Goal: Task Accomplishment & Management: Complete application form

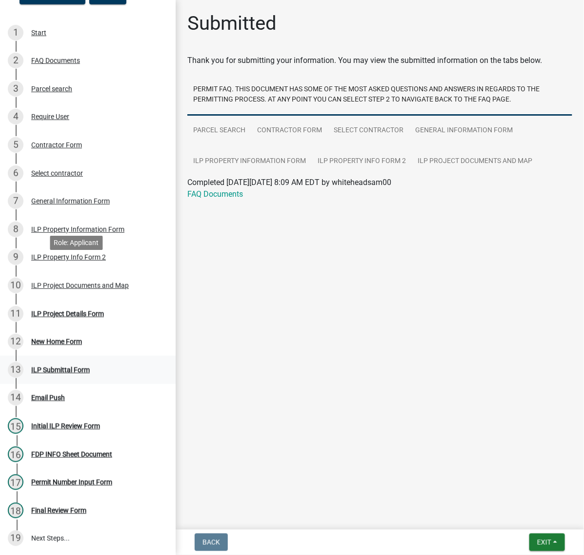
scroll to position [244, 0]
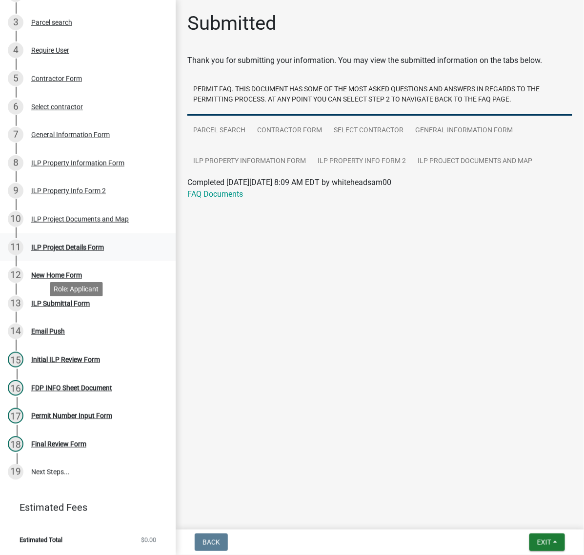
click at [71, 251] on div "ILP Project Details Form" at bounding box center [67, 247] width 73 height 7
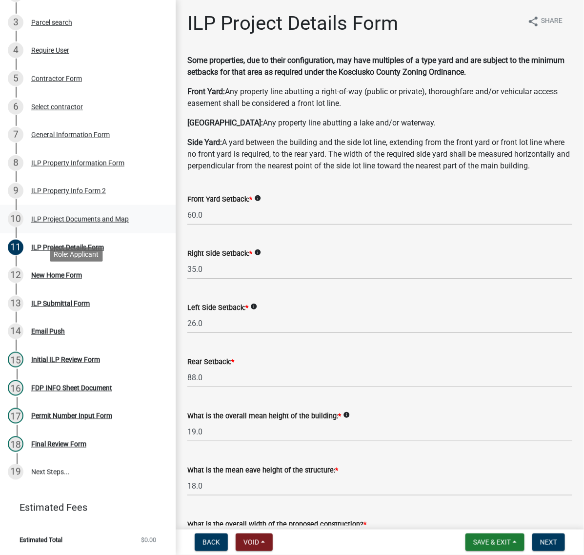
click at [45, 223] on div "ILP Project Documents and Map" at bounding box center [80, 219] width 98 height 7
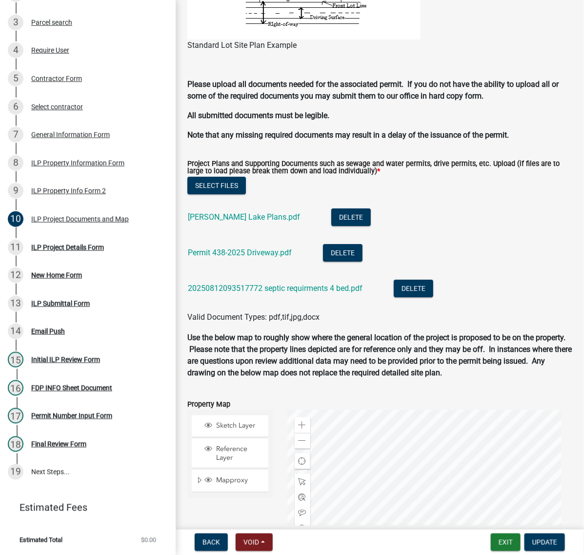
scroll to position [1220, 0]
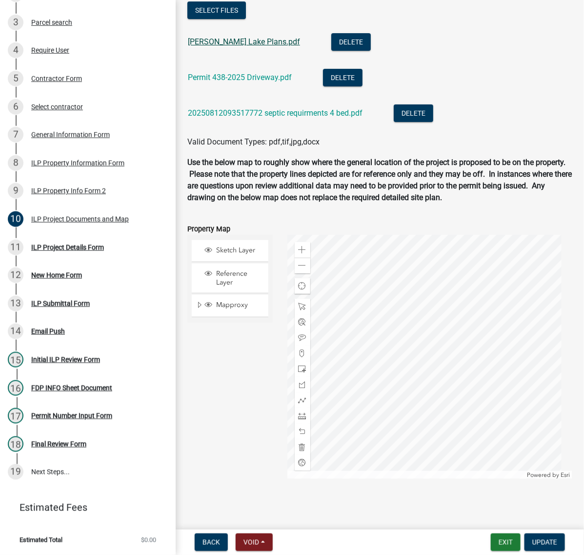
click at [252, 46] on link "Dewart Lake Plans.pdf" at bounding box center [244, 41] width 112 height 9
click at [251, 82] on link "Permit 438-2025 Driveway.pdf" at bounding box center [240, 77] width 104 height 9
click at [313, 118] on link "20250812093517772 septic requirments 4 bed.pdf" at bounding box center [275, 112] width 175 height 9
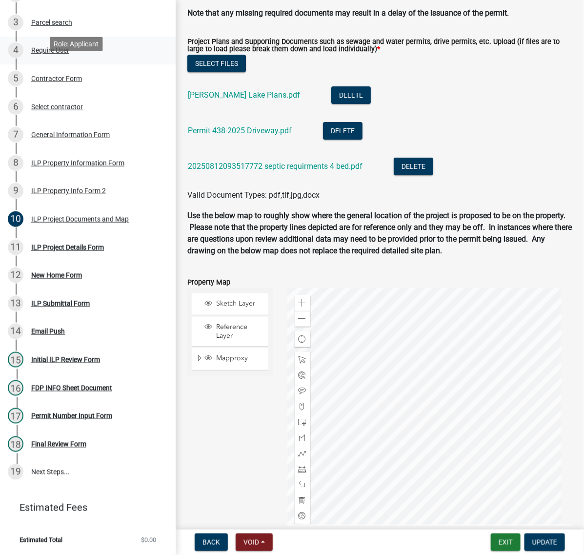
scroll to position [122, 0]
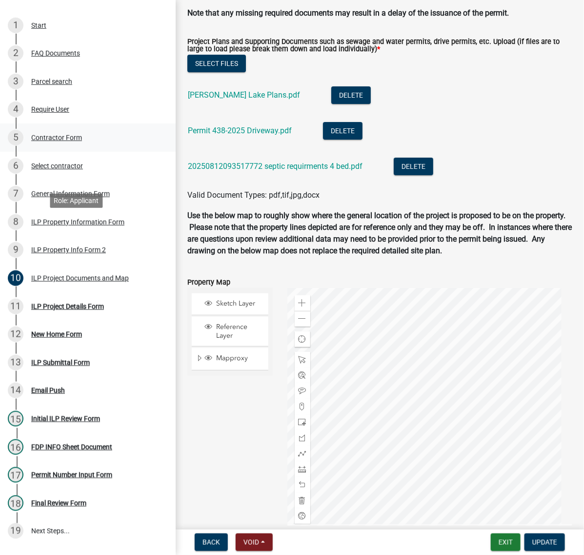
click at [69, 141] on div "Contractor Form" at bounding box center [56, 137] width 51 height 7
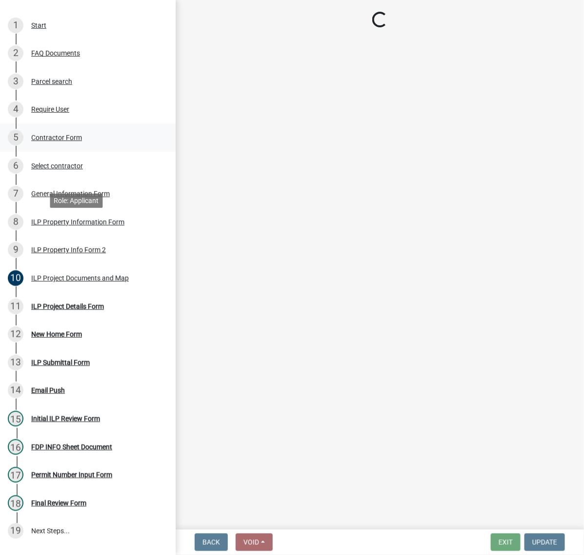
scroll to position [0, 0]
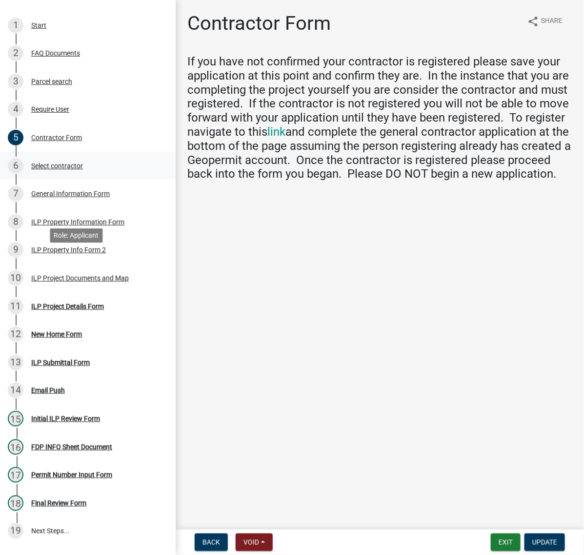
click at [54, 169] on div "Select contractor" at bounding box center [57, 165] width 52 height 7
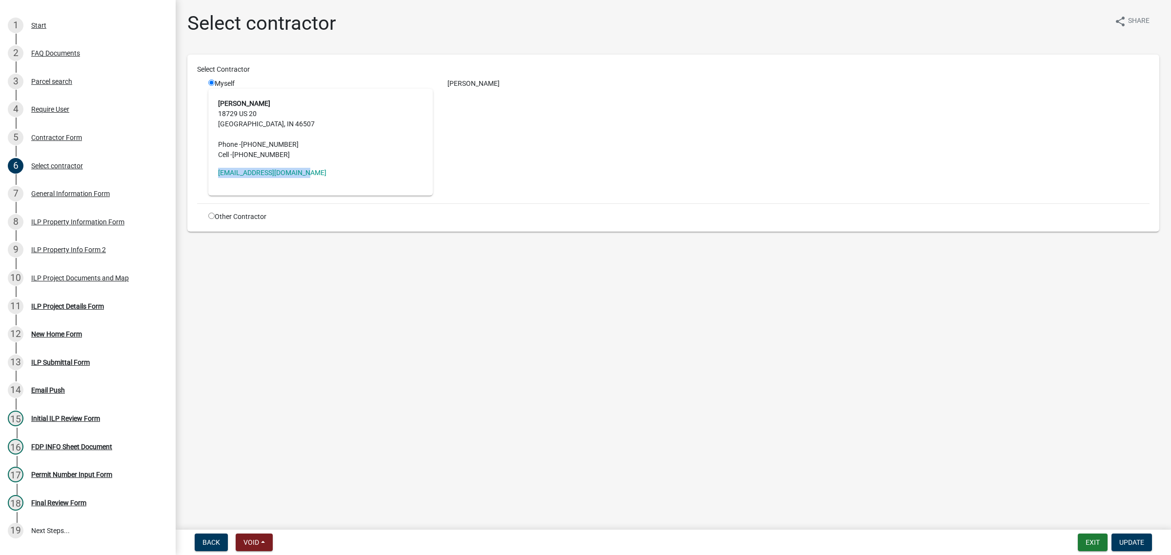
drag, startPoint x: 345, startPoint y: 214, endPoint x: 246, endPoint y: 223, distance: 99.1
click at [223, 196] on div "Sam Whitehead 18729 US 20 Bristol, IN 46507 Phone - (574) 312-4684 Cell - (574)…" at bounding box center [320, 142] width 224 height 107
copy link "whiteheadsam00@gmail.com"
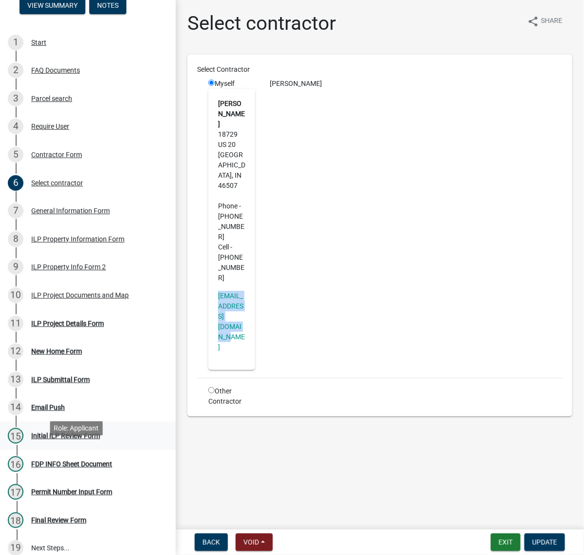
scroll to position [244, 0]
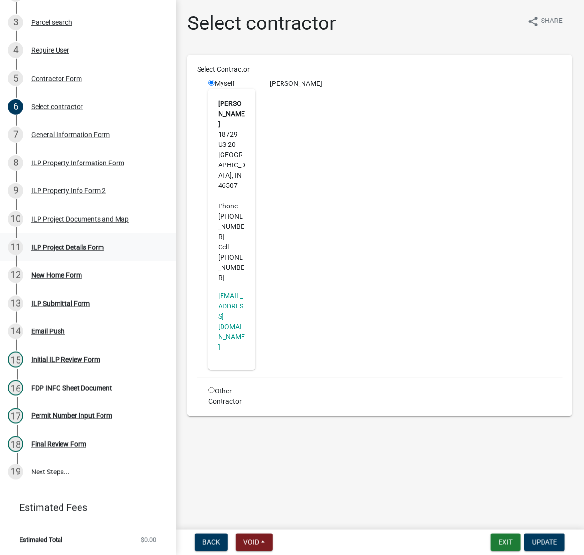
click at [60, 251] on div "ILP Project Details Form" at bounding box center [67, 247] width 73 height 7
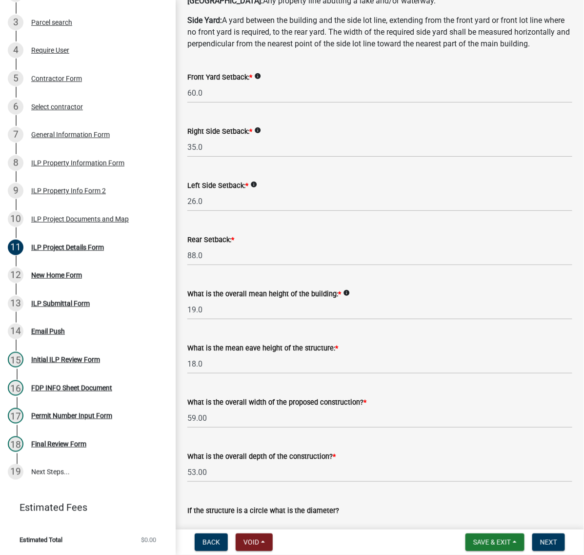
scroll to position [427, 0]
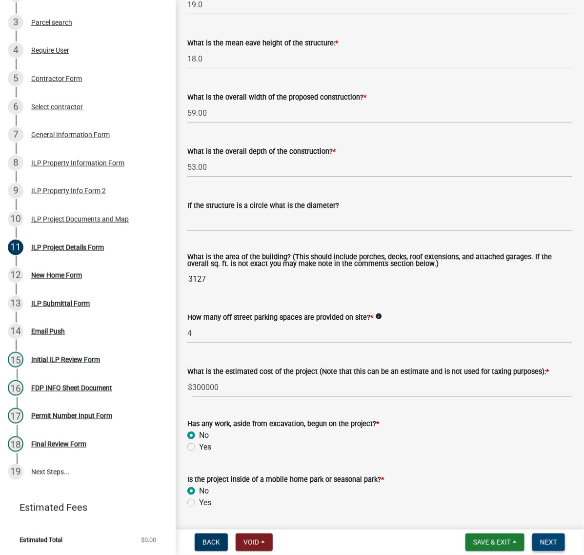
click at [549, 543] on span "Next" at bounding box center [548, 542] width 17 height 8
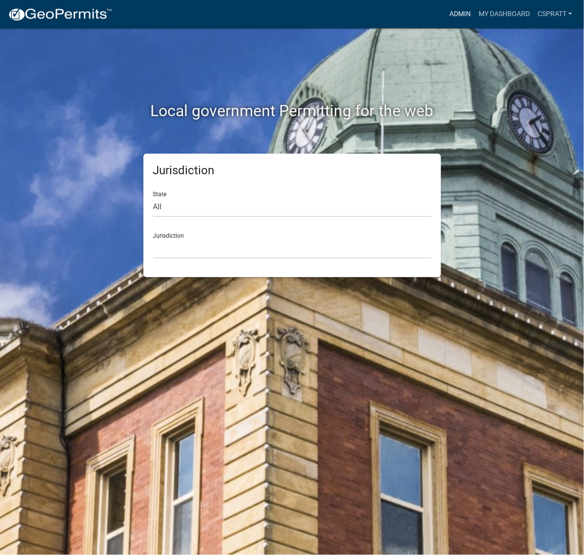
click at [446, 11] on link "Admin" at bounding box center [460, 14] width 29 height 19
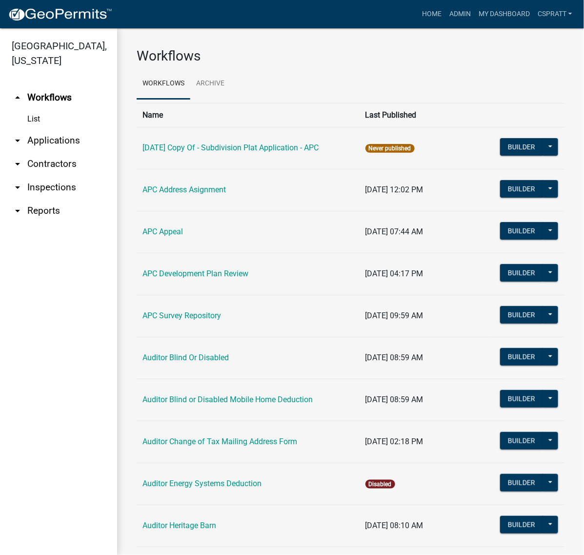
click at [97, 152] on link "arrow_drop_down Applications" at bounding box center [58, 140] width 117 height 23
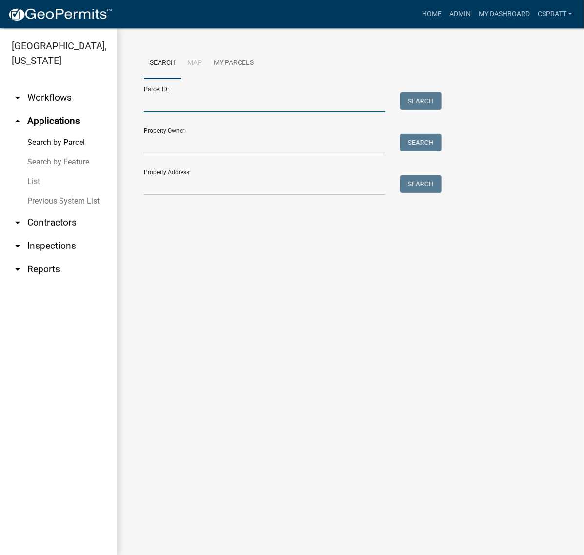
click at [177, 112] on input "Parcel ID:" at bounding box center [265, 102] width 242 height 20
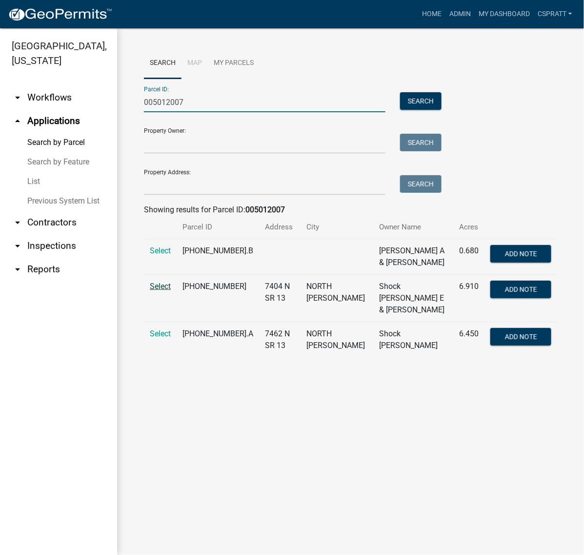
type input "005012007"
click at [162, 291] on span "Select" at bounding box center [160, 286] width 21 height 9
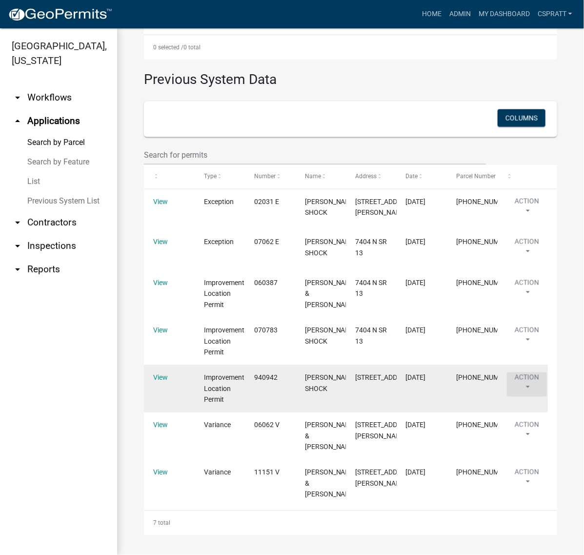
scroll to position [549, 0]
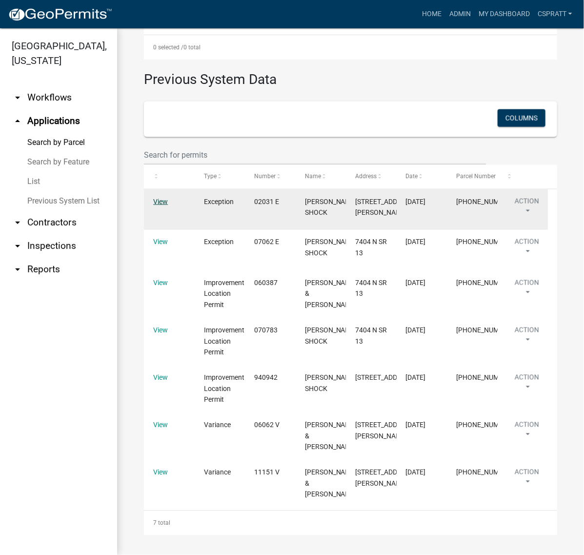
click at [159, 198] on link "View" at bounding box center [160, 202] width 15 height 8
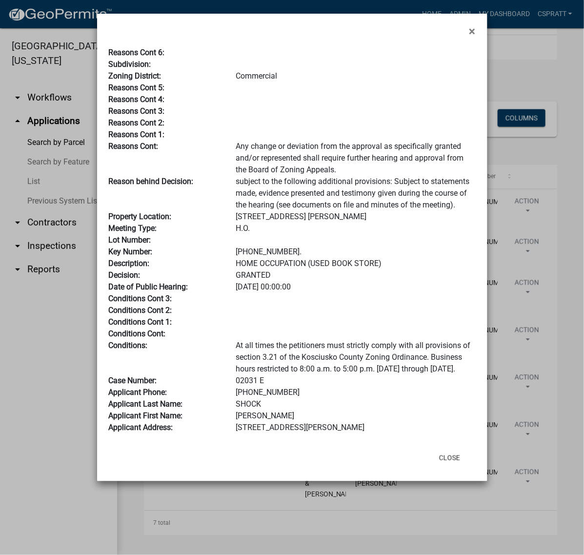
scroll to position [97, 0]
click at [441, 467] on button "Close" at bounding box center [449, 458] width 37 height 18
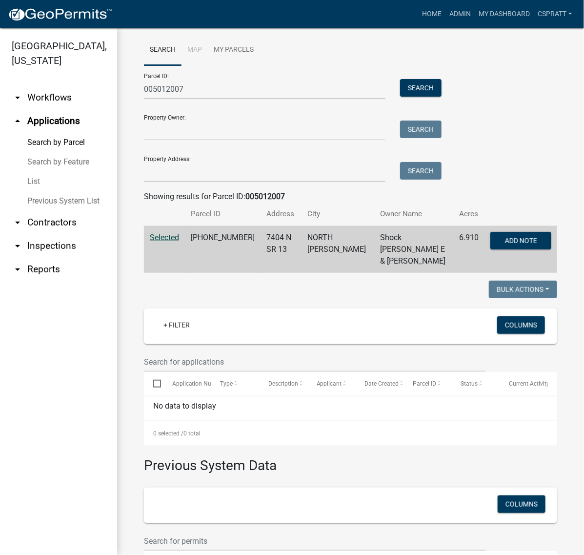
scroll to position [0, 0]
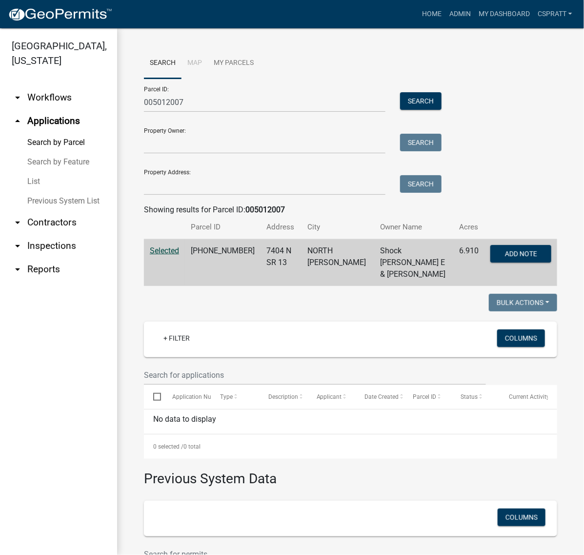
click at [39, 191] on link "List" at bounding box center [58, 182] width 117 height 20
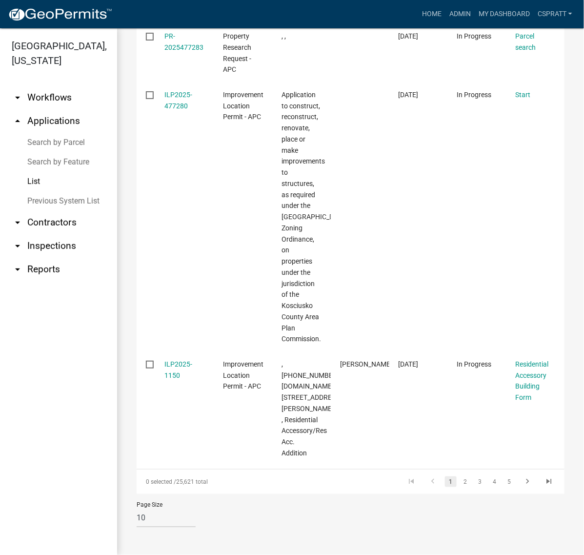
scroll to position [793, 0]
click at [460, 476] on link "2" at bounding box center [466, 481] width 12 height 11
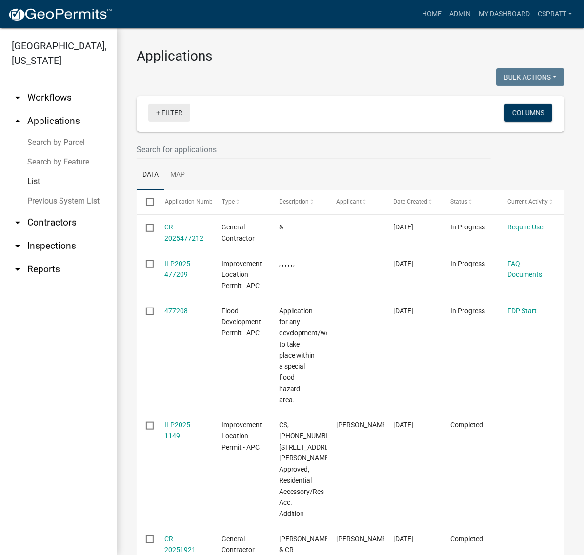
click at [183, 122] on link "+ Filter" at bounding box center [169, 113] width 42 height 18
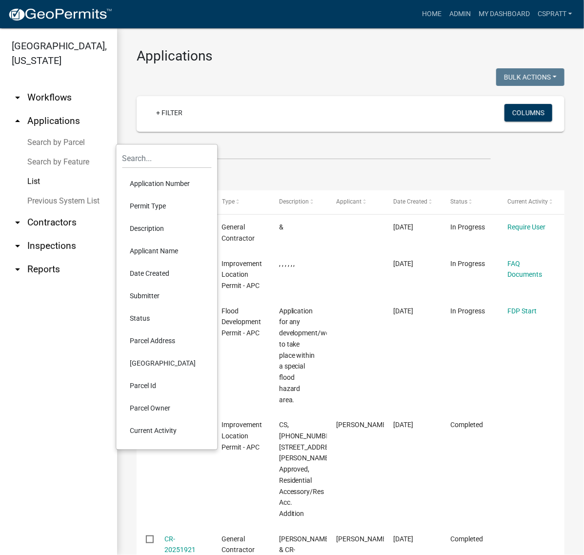
click at [152, 217] on li "Permit Type" at bounding box center [166, 206] width 89 height 22
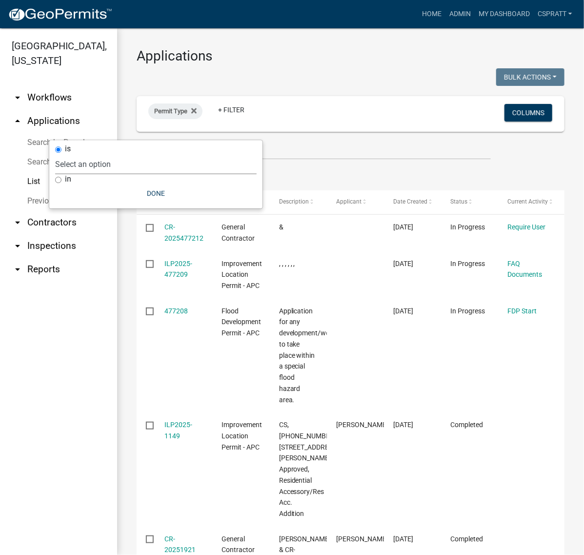
click at [122, 172] on select "Select an option 6 27 2024 Copy Of - Subdivision Plat Application - APC APC Add…" at bounding box center [156, 164] width 202 height 20
select select "a2c991f8-68ce-43d3-971c-57015753063b"
click at [111, 158] on select "Select an option 6 27 2024 Copy Of - Subdivision Plat Application - APC APC Add…" at bounding box center [156, 164] width 202 height 20
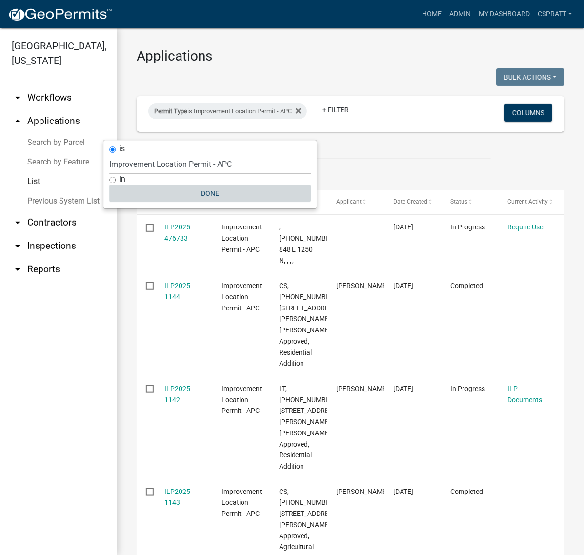
click at [232, 202] on button "Done" at bounding box center [210, 193] width 202 height 18
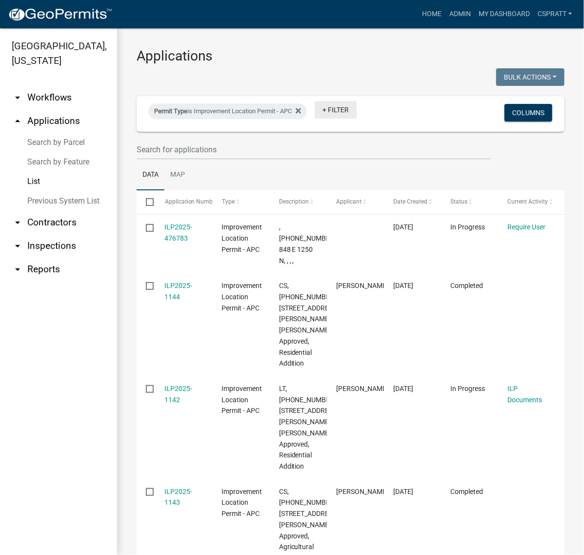
click at [348, 119] on link "+ Filter" at bounding box center [336, 110] width 42 height 18
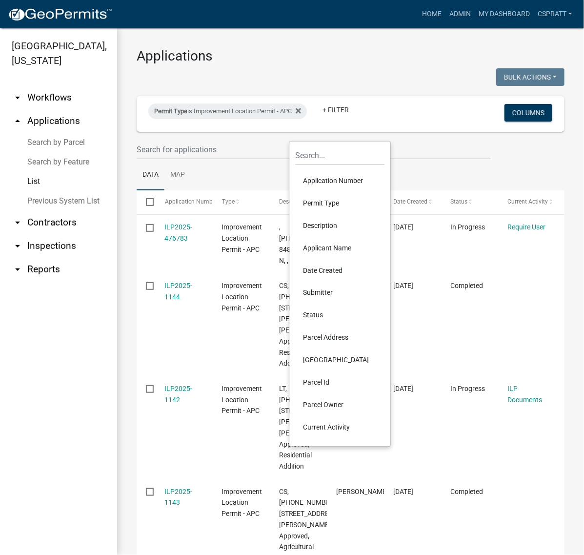
click at [316, 326] on li "Status" at bounding box center [340, 315] width 89 height 22
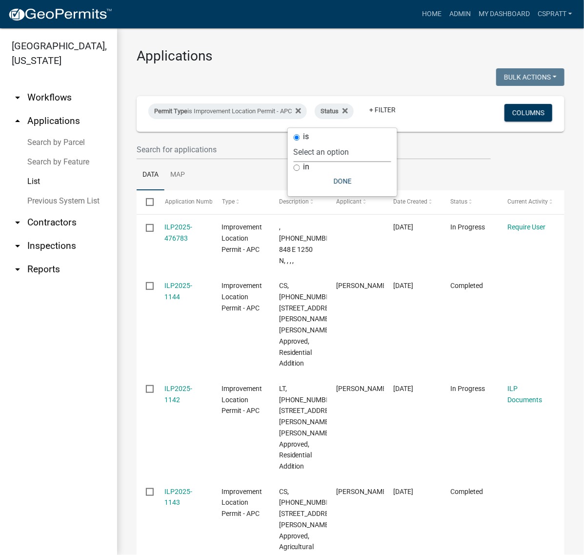
click at [338, 149] on select "Select an option Not Started In Progress Completed Expired Locked Withdrawn Voi…" at bounding box center [343, 152] width 98 height 20
select select "1"
click at [294, 162] on select "Select an option Not Started In Progress Completed Expired Locked Withdrawn Voi…" at bounding box center [343, 152] width 98 height 20
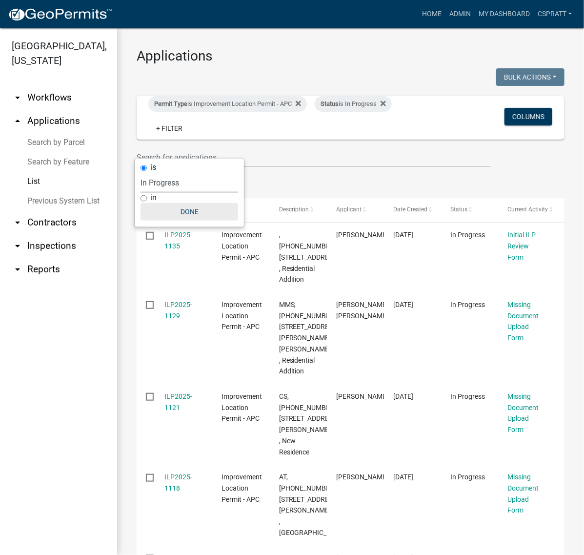
click at [188, 221] on button "Done" at bounding box center [190, 212] width 98 height 18
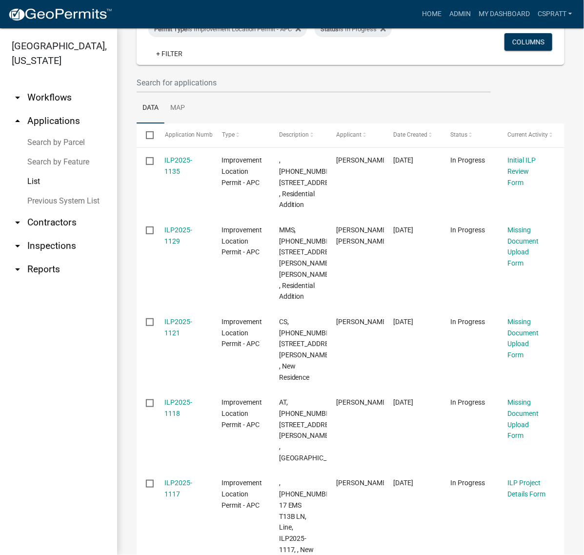
scroll to position [61, 0]
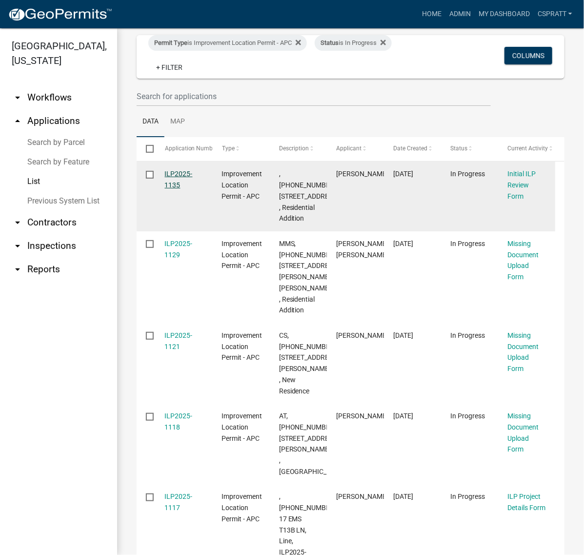
click at [184, 189] on link "ILP2025-1135" at bounding box center [179, 179] width 28 height 19
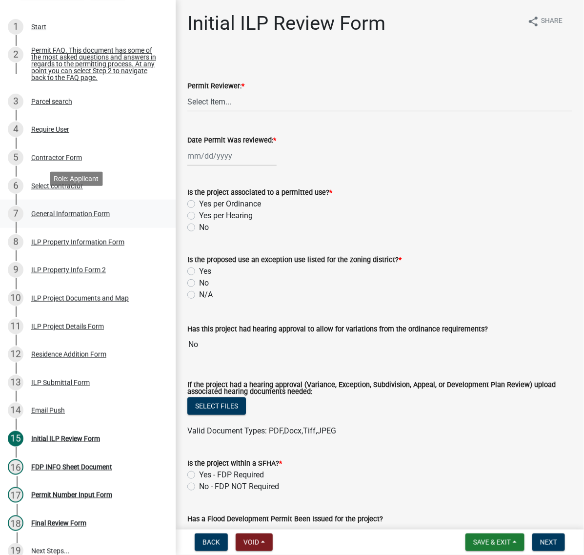
scroll to position [122, 0]
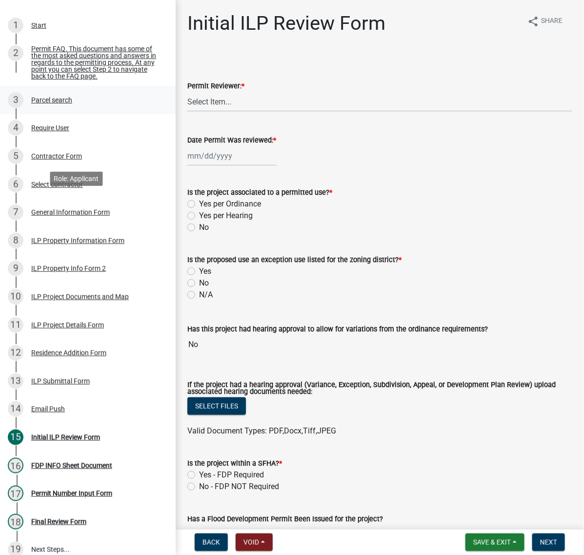
click at [72, 103] on div "Parcel search" at bounding box center [51, 100] width 41 height 7
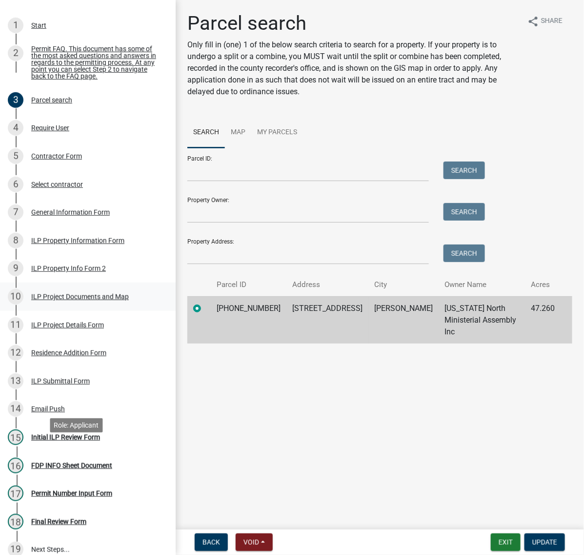
click at [52, 300] on div "ILP Project Documents and Map" at bounding box center [80, 296] width 98 height 7
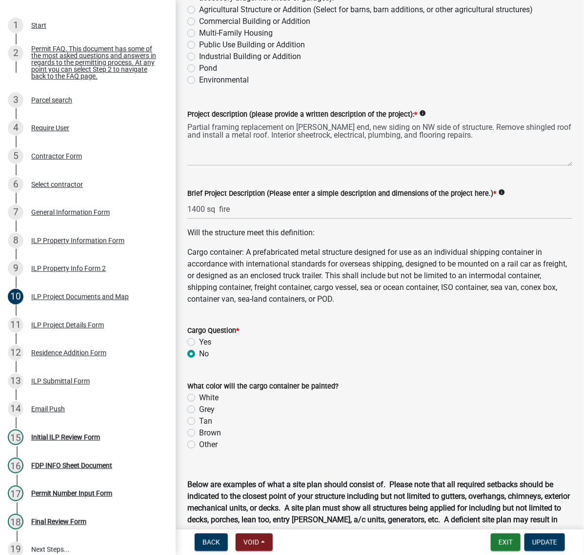
scroll to position [183, 0]
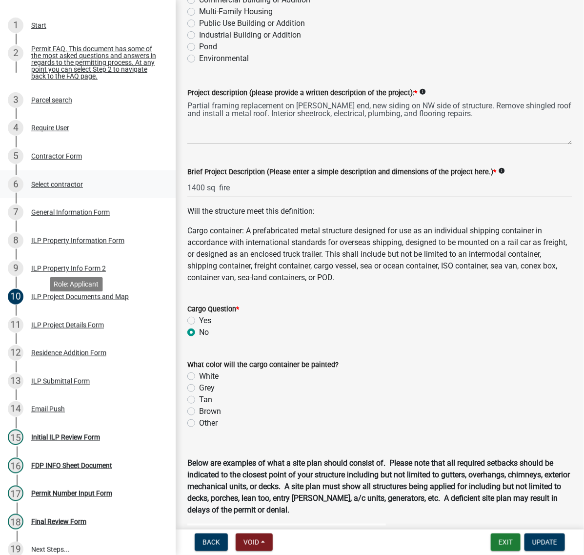
click at [72, 188] on div "Select contractor" at bounding box center [57, 184] width 52 height 7
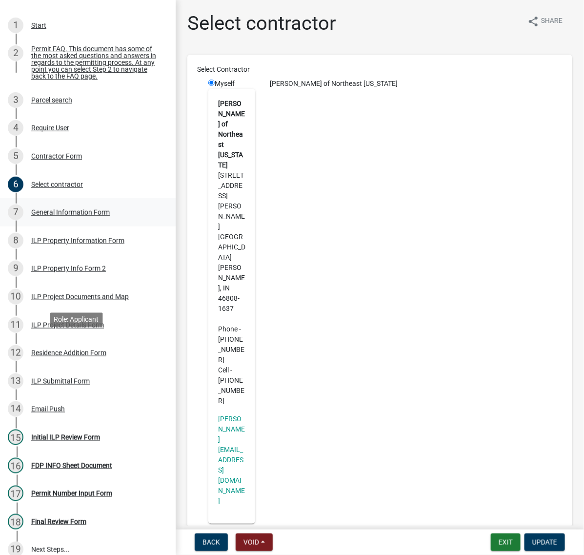
click at [101, 216] on div "General Information Form" at bounding box center [70, 212] width 79 height 7
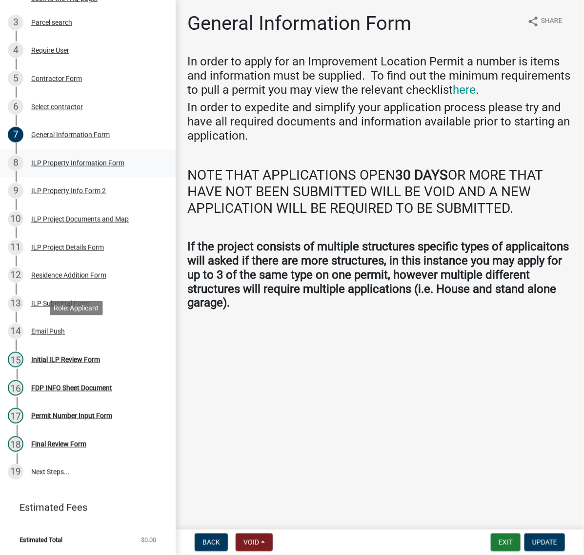
scroll to position [244, 0]
click at [50, 223] on div "ILP Project Documents and Map" at bounding box center [80, 219] width 98 height 7
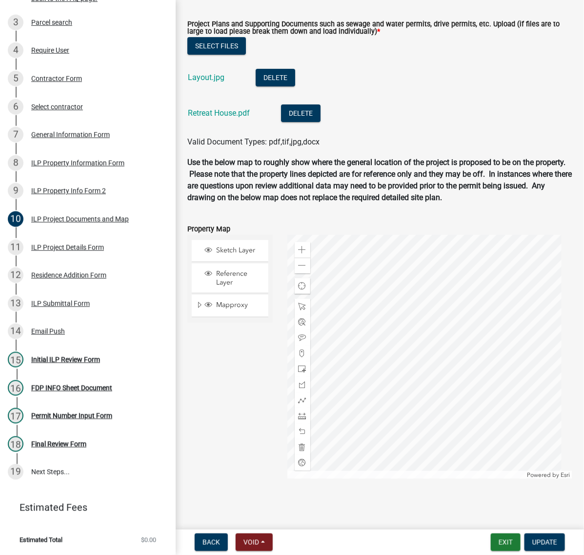
scroll to position [1220, 0]
click at [224, 82] on link "Layout.jpg" at bounding box center [206, 77] width 37 height 9
click at [230, 118] on link "Retreat House.pdf" at bounding box center [219, 112] width 62 height 9
click at [72, 26] on div "Parcel search" at bounding box center [51, 22] width 41 height 7
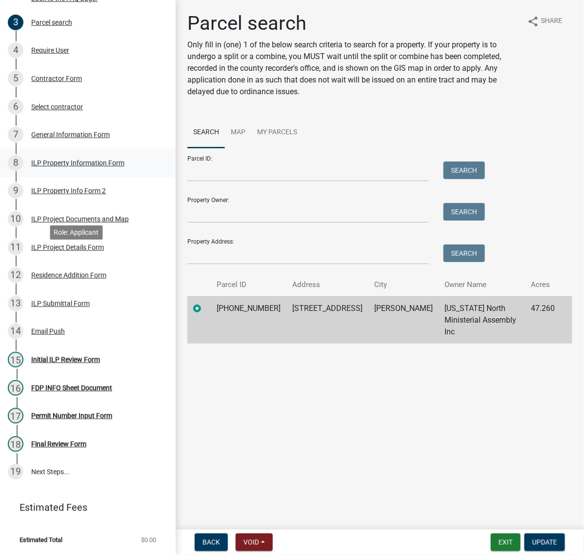
click at [55, 166] on div "ILP Property Information Form" at bounding box center [77, 163] width 93 height 7
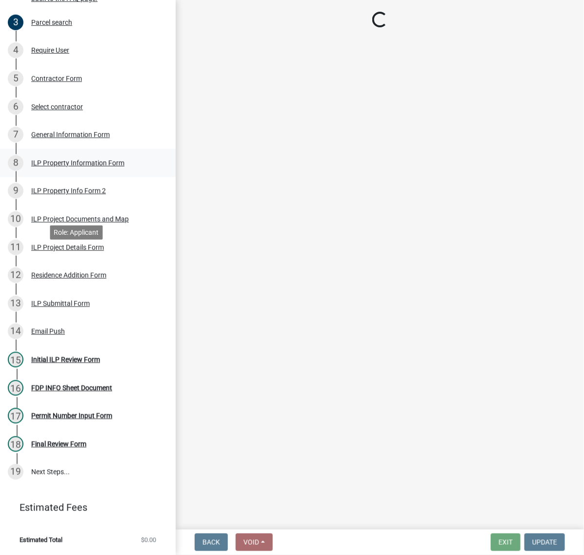
select select "6767052d-73c5-45b7-afaf-b7f308d8ed50"
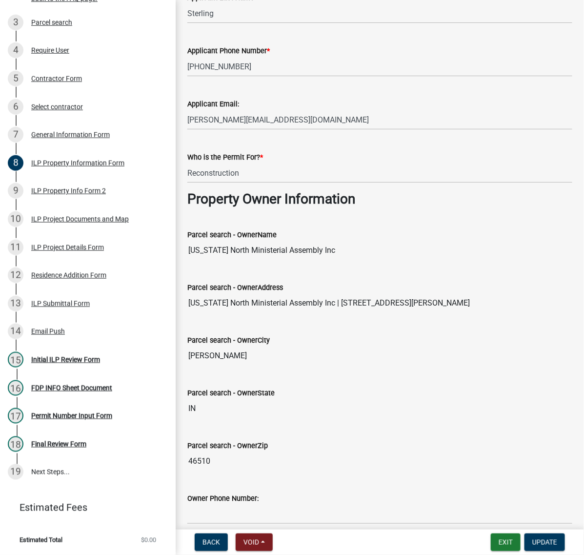
scroll to position [244, 0]
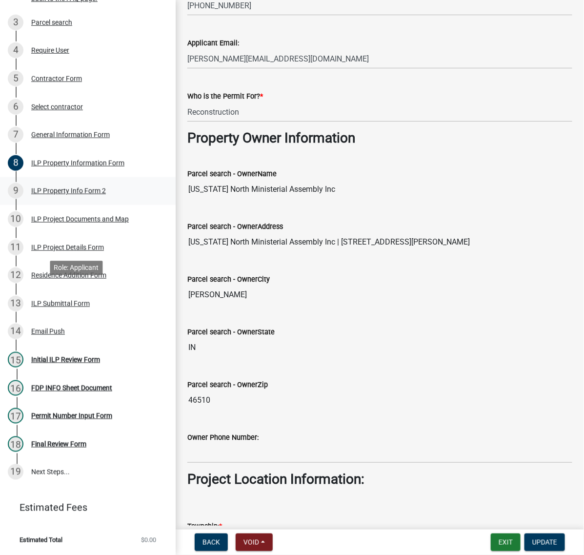
click at [106, 194] on div "ILP Property Info Form 2" at bounding box center [68, 190] width 75 height 7
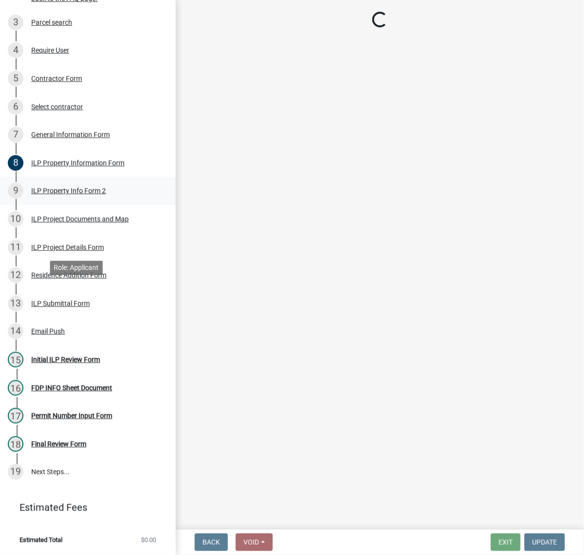
scroll to position [0, 0]
select select "0609af41-fe40-4fa2-880d-6f54f567ae8e"
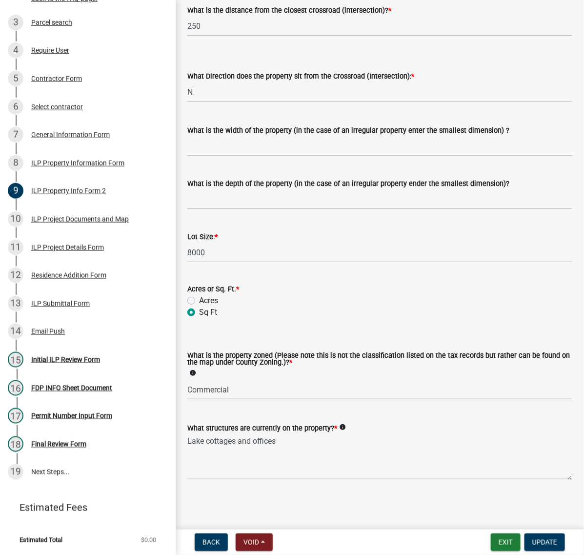
scroll to position [479, 0]
click at [262, 380] on select "Select Item... Agricultural Agricultural 2 Commercial Environmental Industrial …" at bounding box center [379, 390] width 385 height 20
click at [190, 380] on select "Select Item... Agricultural Agricultural 2 Commercial Environmental Industrial …" at bounding box center [379, 390] width 385 height 20
select select "0083427e-87ed-4232-9a7a-bf0aed6c587d"
click at [535, 546] on button "Update" at bounding box center [545, 542] width 41 height 18
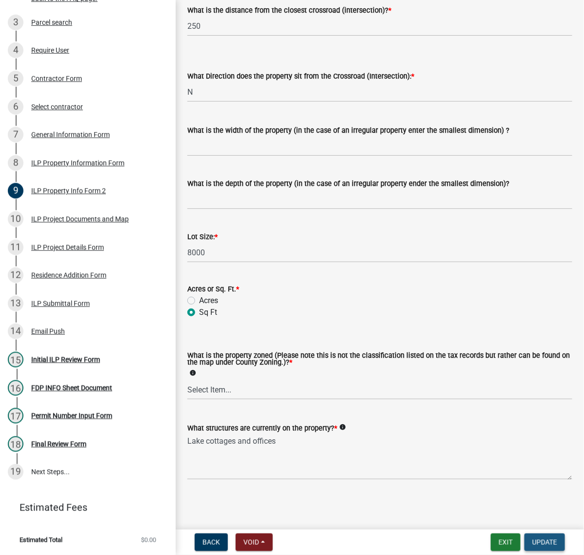
scroll to position [0, 0]
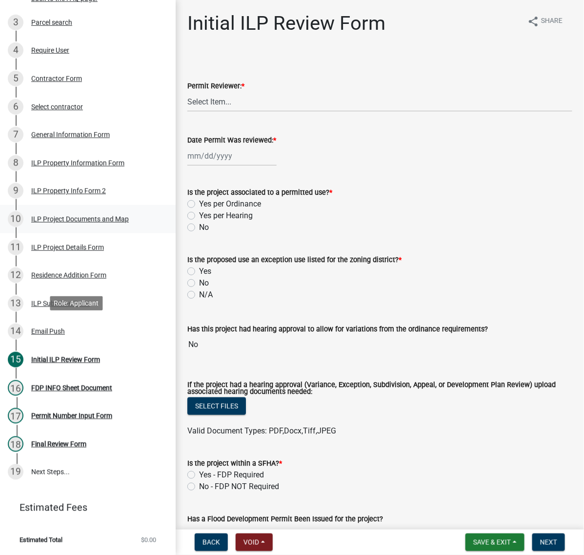
click at [52, 223] on div "ILP Project Documents and Map" at bounding box center [80, 219] width 98 height 7
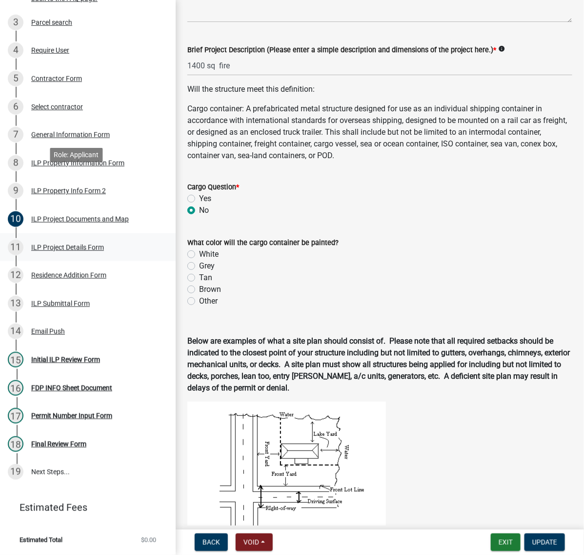
scroll to position [427, 0]
click at [62, 352] on div "15 Initial ILP Review Form" at bounding box center [84, 360] width 152 height 16
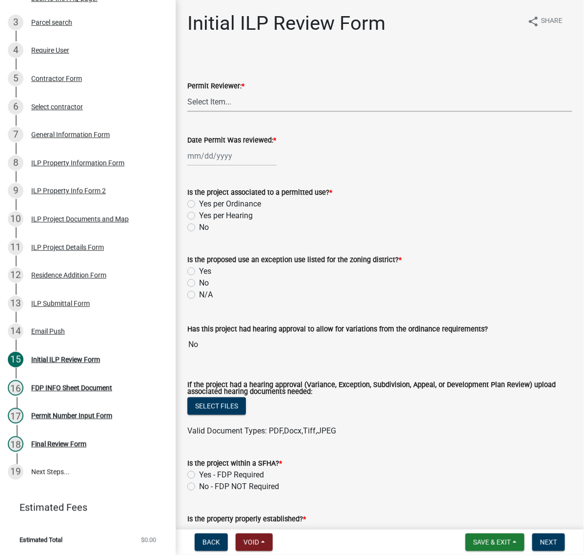
click at [221, 112] on select "Select Item... MMS LT AT CS Vacant Vacant" at bounding box center [379, 102] width 385 height 20
click at [190, 112] on select "Select Item... MMS LT AT CS Vacant Vacant" at bounding box center [379, 102] width 385 height 20
select select "c872cdc8-ca01-49f1-a213-e4b05fa58cd2"
select select "9"
select select "2025"
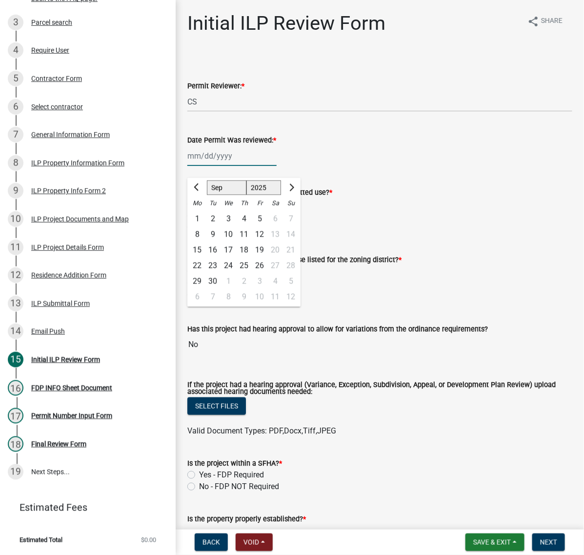
click at [212, 166] on div "Jan Feb Mar Apr May Jun Jul Aug Sep Oct Nov Dec 1525 1526 1527 1528 1529 1530 1…" at bounding box center [231, 156] width 89 height 20
click at [267, 243] on div "12" at bounding box center [260, 235] width 16 height 16
type input "09/12/2025"
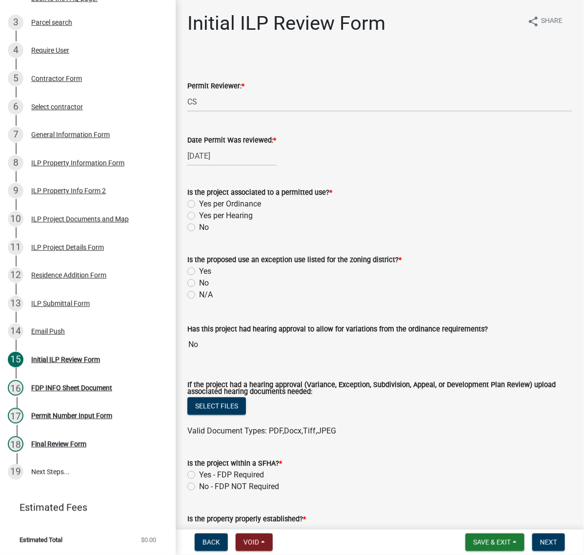
click at [199, 210] on label "Yes per Ordinance" at bounding box center [230, 204] width 62 height 12
click at [199, 204] on input "Yes per Ordinance" at bounding box center [202, 201] width 6 height 6
radio input "true"
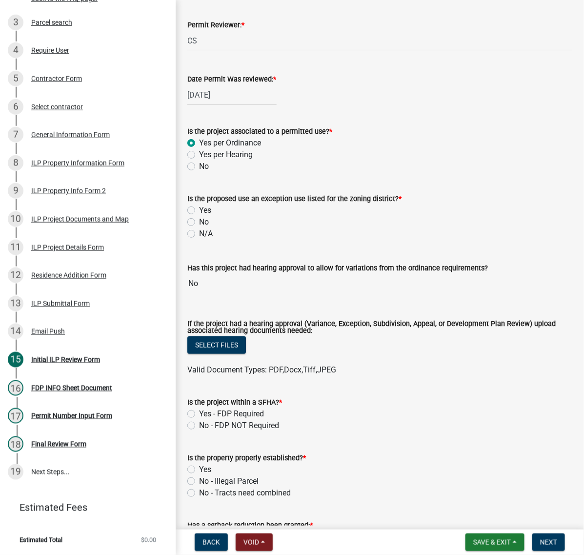
click at [199, 228] on label "No" at bounding box center [204, 222] width 10 height 12
click at [199, 223] on input "No" at bounding box center [202, 219] width 6 height 6
radio input "true"
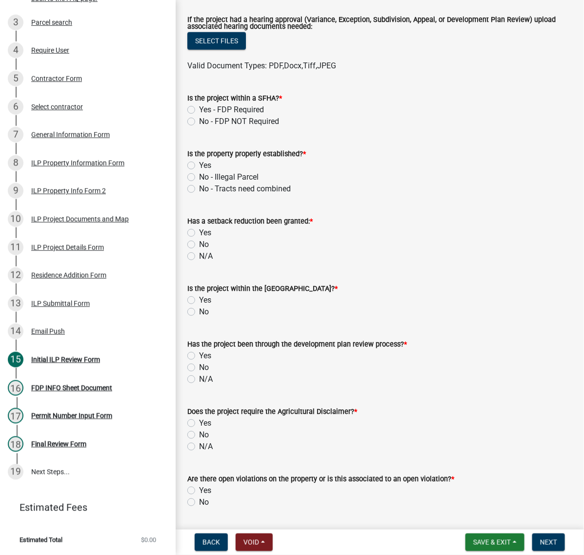
scroll to position [366, 0]
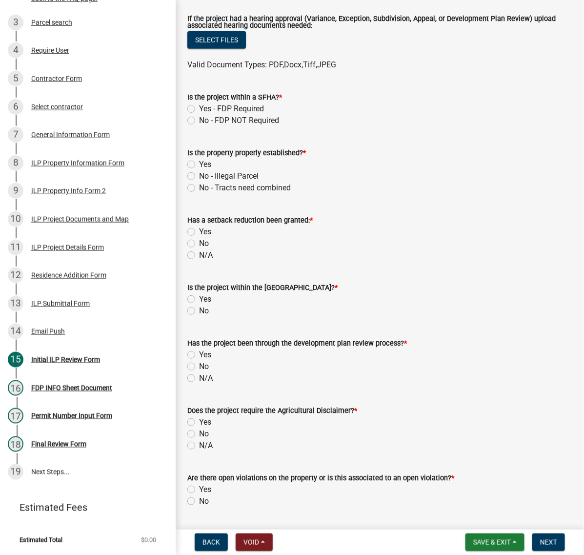
click at [199, 126] on label "No - FDP NOT Required" at bounding box center [239, 121] width 80 height 12
click at [199, 121] on input "No - FDP NOT Required" at bounding box center [202, 118] width 6 height 6
radio input "true"
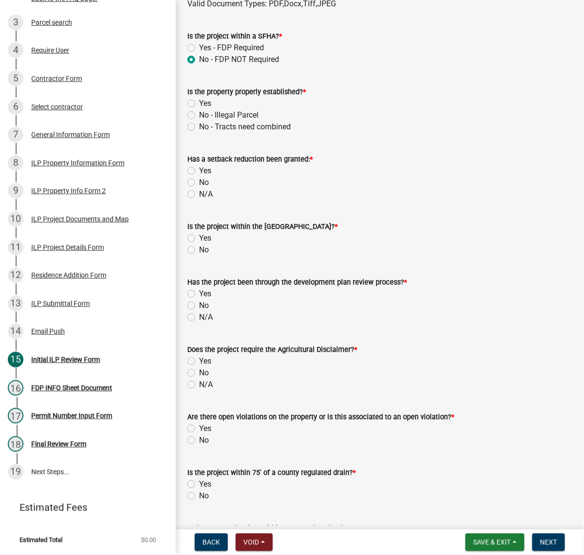
click at [199, 109] on label "Yes" at bounding box center [205, 104] width 12 height 12
click at [199, 104] on input "Yes" at bounding box center [202, 101] width 6 height 6
radio input "true"
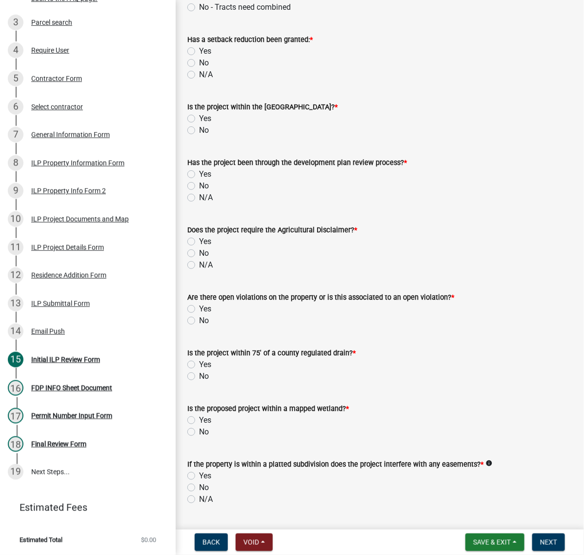
scroll to position [549, 0]
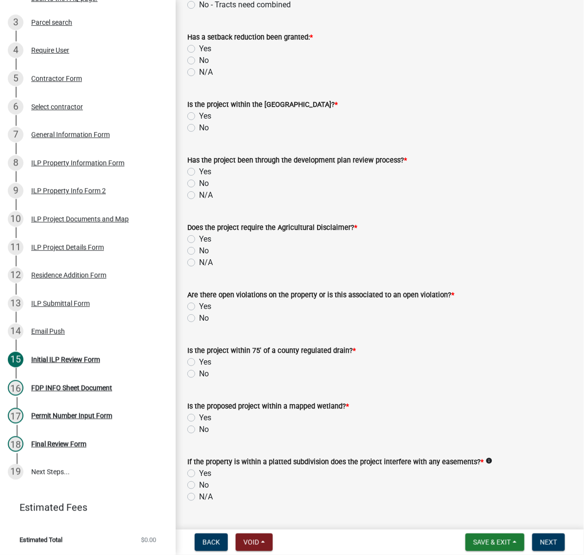
click at [199, 66] on label "No" at bounding box center [204, 61] width 10 height 12
click at [199, 61] on input "No" at bounding box center [202, 58] width 6 height 6
radio input "true"
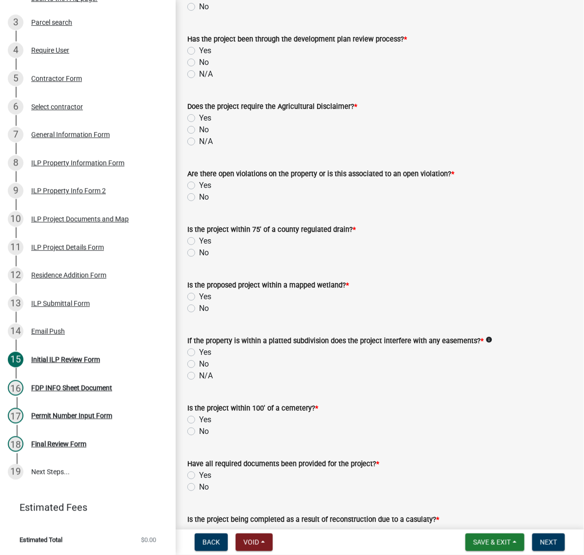
scroll to position [671, 0]
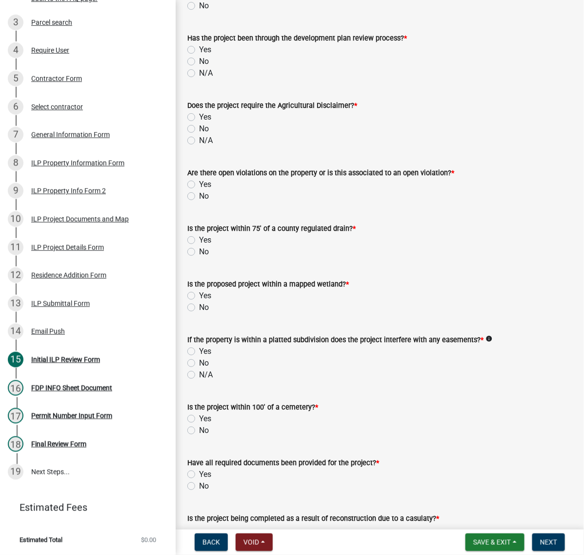
click at [199, 12] on label "No" at bounding box center [204, 6] width 10 height 12
click at [199, 6] on input "No" at bounding box center [202, 3] width 6 height 6
radio input "true"
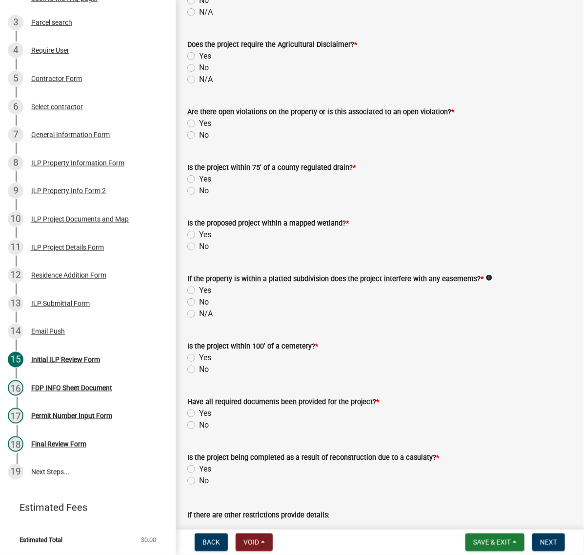
click at [199, 6] on label "No" at bounding box center [204, 1] width 10 height 12
radio input "true"
click at [199, 74] on label "No" at bounding box center [204, 68] width 10 height 12
click at [199, 68] on input "No" at bounding box center [202, 65] width 6 height 6
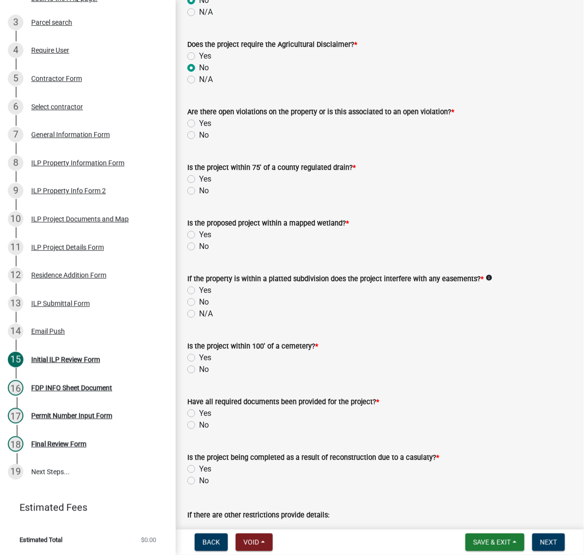
radio input "true"
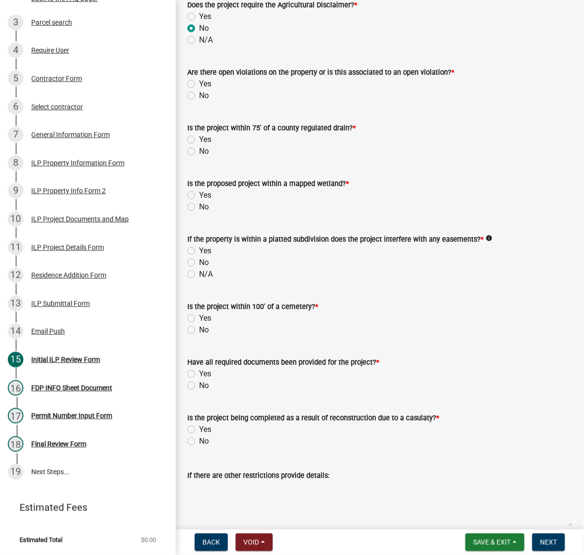
scroll to position [793, 0]
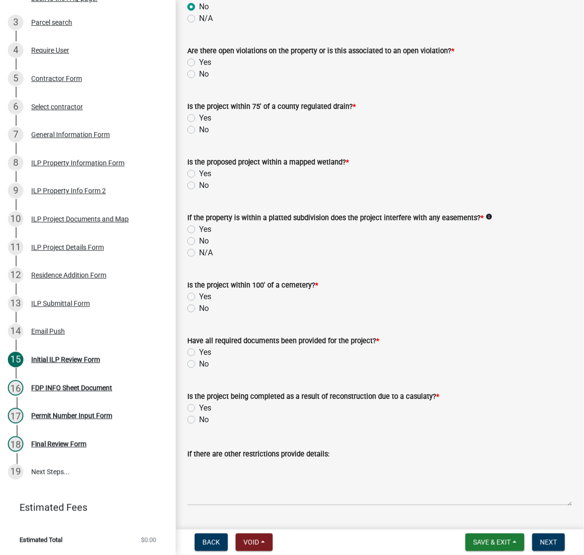
click at [199, 80] on label "No" at bounding box center [204, 74] width 10 height 12
click at [199, 75] on input "No" at bounding box center [202, 71] width 6 height 6
radio input "true"
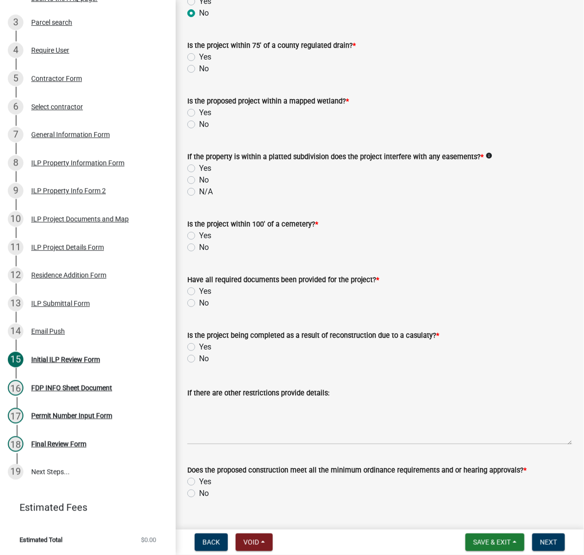
click at [199, 75] on label "No" at bounding box center [204, 69] width 10 height 12
click at [199, 69] on input "No" at bounding box center [202, 66] width 6 height 6
radio input "true"
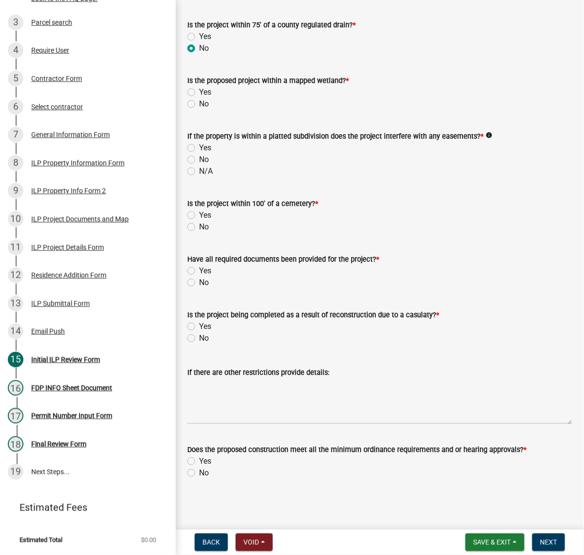
scroll to position [976, 0]
click at [199, 110] on label "No" at bounding box center [204, 104] width 10 height 12
click at [199, 104] on input "No" at bounding box center [202, 101] width 6 height 6
radio input "true"
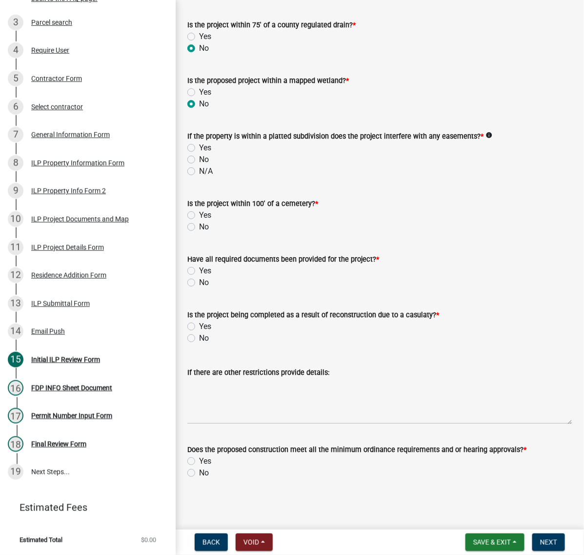
click at [199, 165] on label "No" at bounding box center [204, 160] width 10 height 12
click at [199, 160] on input "No" at bounding box center [202, 157] width 6 height 6
radio input "true"
click at [199, 233] on label "No" at bounding box center [204, 227] width 10 height 12
click at [199, 227] on input "No" at bounding box center [202, 224] width 6 height 6
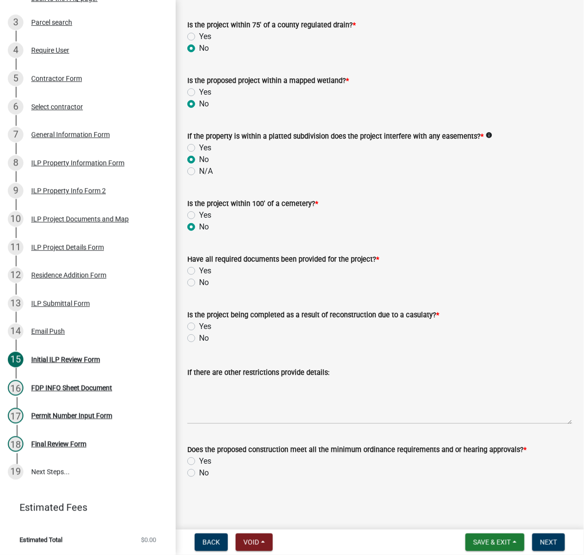
radio input "true"
click at [199, 265] on label "Yes" at bounding box center [205, 271] width 12 height 12
click at [199, 265] on input "Yes" at bounding box center [202, 268] width 6 height 6
radio input "true"
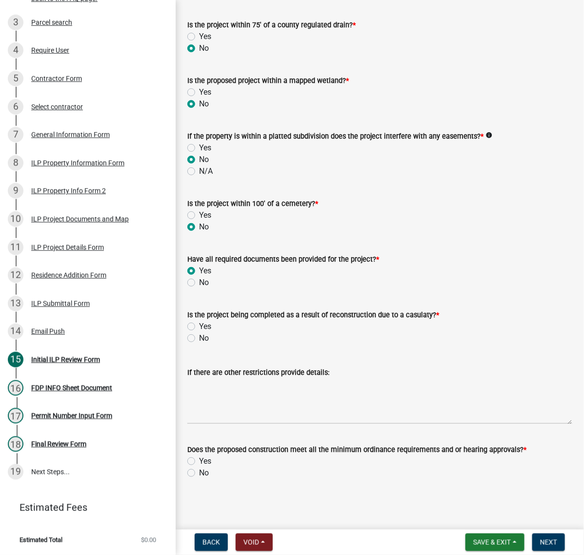
click at [199, 332] on label "No" at bounding box center [204, 338] width 10 height 12
click at [199, 332] on input "No" at bounding box center [202, 335] width 6 height 6
radio input "true"
click at [199, 455] on label "Yes" at bounding box center [205, 461] width 12 height 12
click at [199, 455] on input "Yes" at bounding box center [202, 458] width 6 height 6
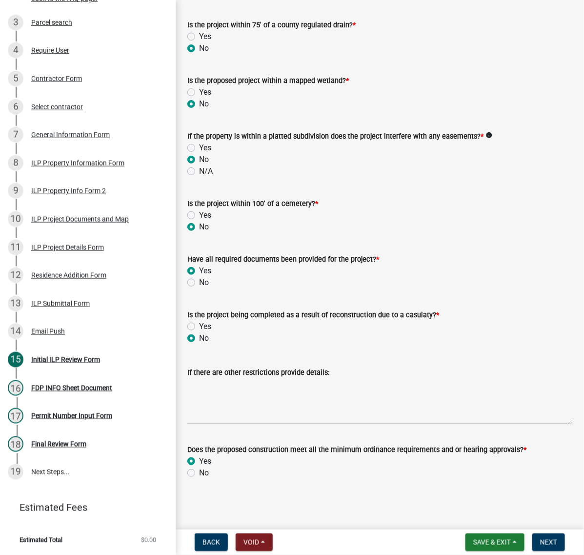
radio input "true"
click at [540, 541] on span "Next" at bounding box center [548, 542] width 17 height 8
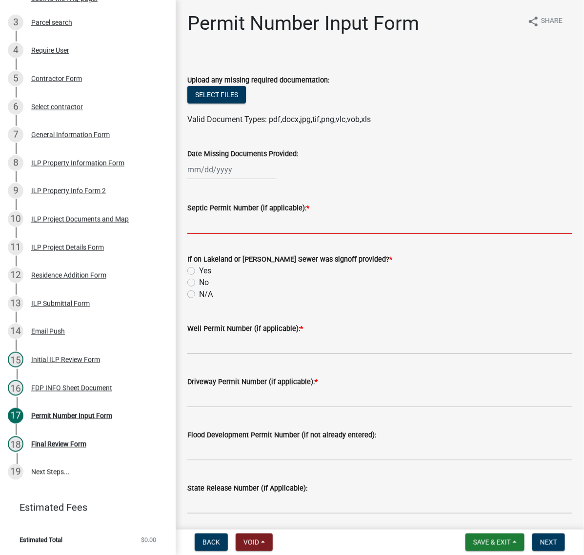
click at [219, 234] on input "Septic Permit Number (if applicable): *" at bounding box center [379, 224] width 385 height 20
type input "state"
click at [199, 288] on label "No" at bounding box center [204, 283] width 10 height 12
click at [199, 283] on input "No" at bounding box center [202, 280] width 6 height 6
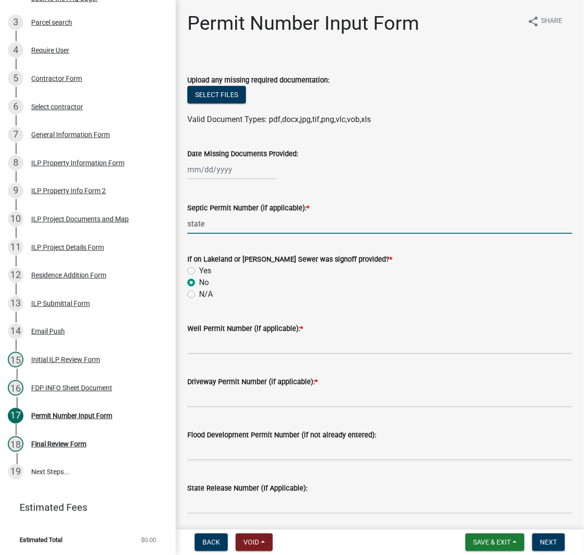
radio input "true"
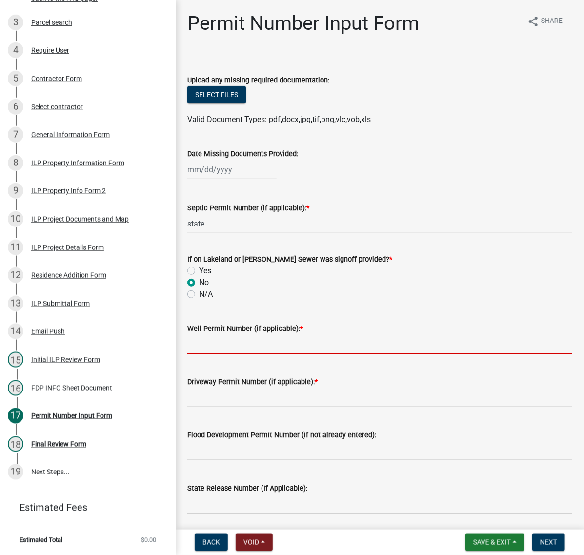
click at [213, 354] on input "Well Permit Number (if applicable): *" at bounding box center [379, 344] width 385 height 20
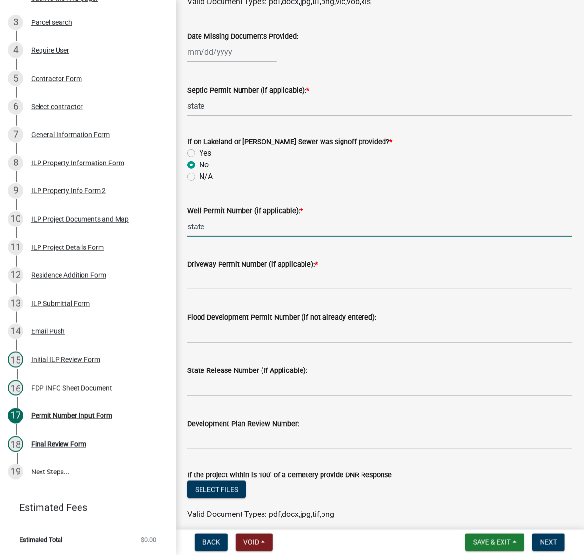
scroll to position [122, 0]
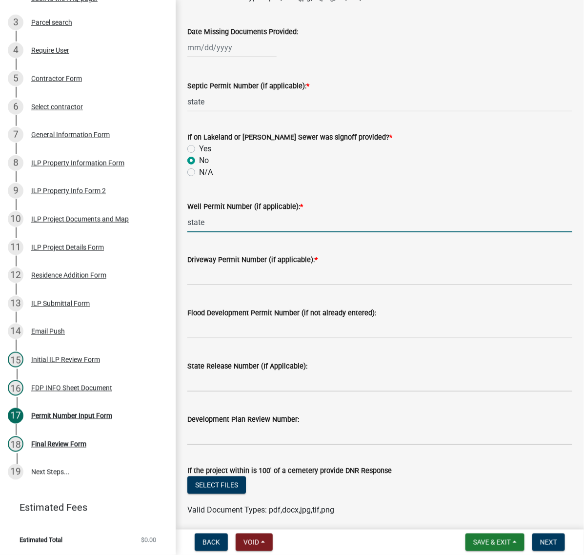
type input "state"
click at [211, 285] on input "Driveway Permit Number (if applicable): *" at bounding box center [379, 275] width 385 height 20
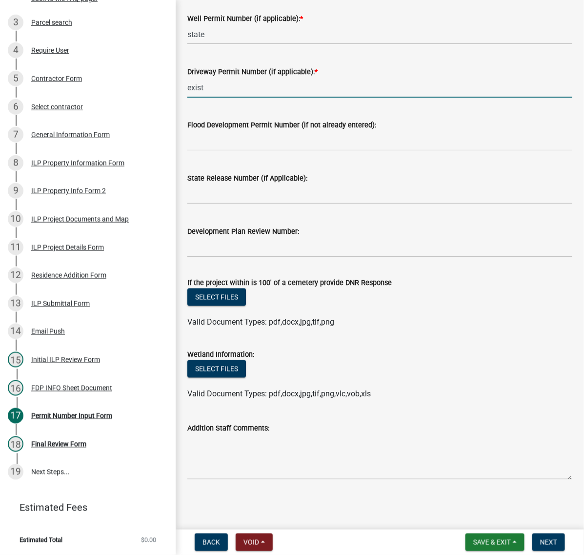
scroll to position [509, 0]
type input "exist"
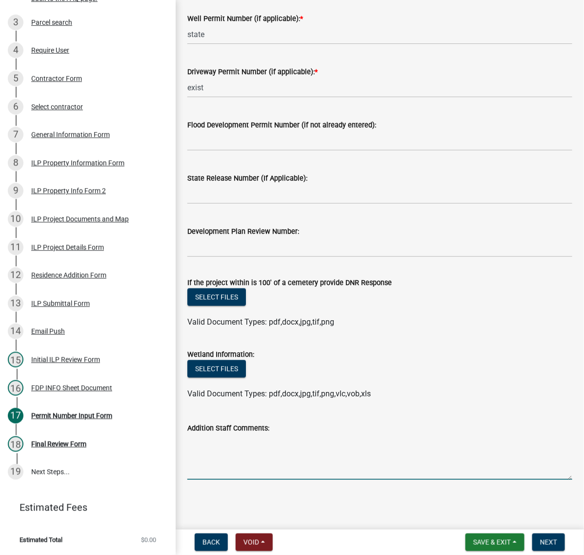
click at [238, 442] on textarea "Addition Staff Comments:" at bounding box center [379, 457] width 385 height 46
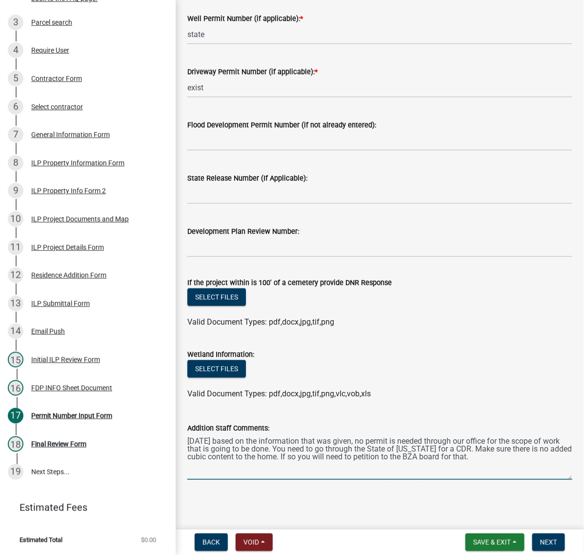
click at [401, 434] on textarea "9/12/25 based on the information that was given, no permit is needed through ou…" at bounding box center [379, 457] width 385 height 46
type textarea "9/12/25 based on the information that was provided, no permit is needed through…"
click at [545, 538] on span "Next" at bounding box center [548, 542] width 17 height 8
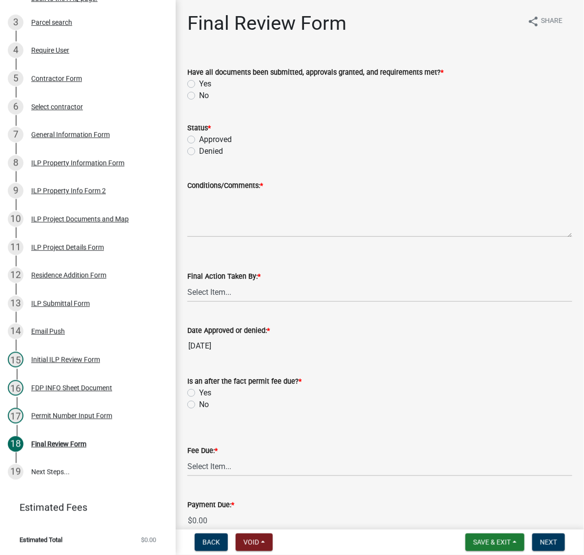
click at [199, 90] on label "Yes" at bounding box center [205, 84] width 12 height 12
click at [199, 84] on input "Yes" at bounding box center [202, 81] width 6 height 6
radio input "true"
click at [199, 157] on label "Denied" at bounding box center [211, 151] width 24 height 12
click at [199, 152] on input "Denied" at bounding box center [202, 148] width 6 height 6
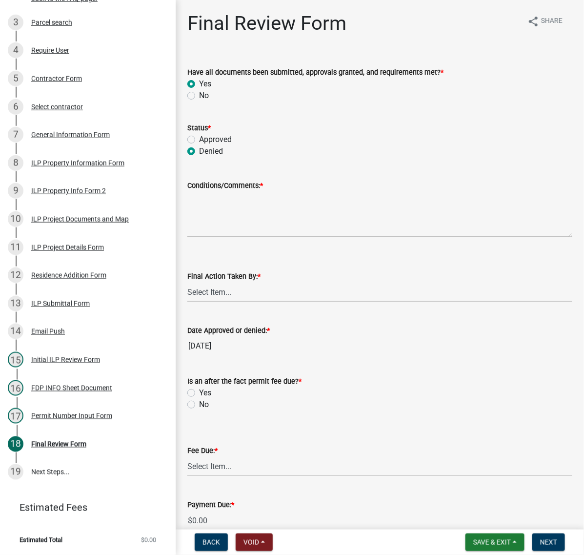
radio input "true"
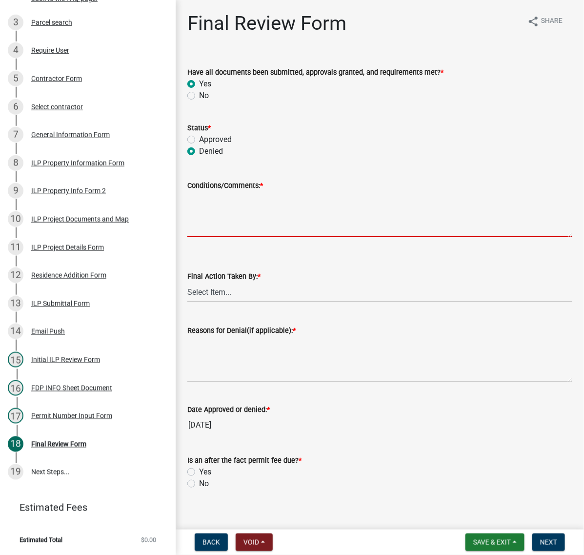
click at [238, 237] on textarea "Conditions/Comments: *" at bounding box center [379, 214] width 385 height 46
click at [90, 412] on div "Permit Number Input Form" at bounding box center [71, 415] width 81 height 7
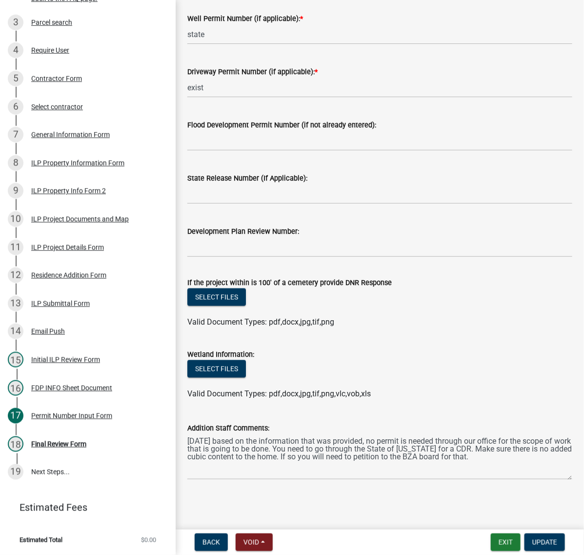
scroll to position [509, 0]
click at [532, 539] on span "Update" at bounding box center [544, 542] width 25 height 8
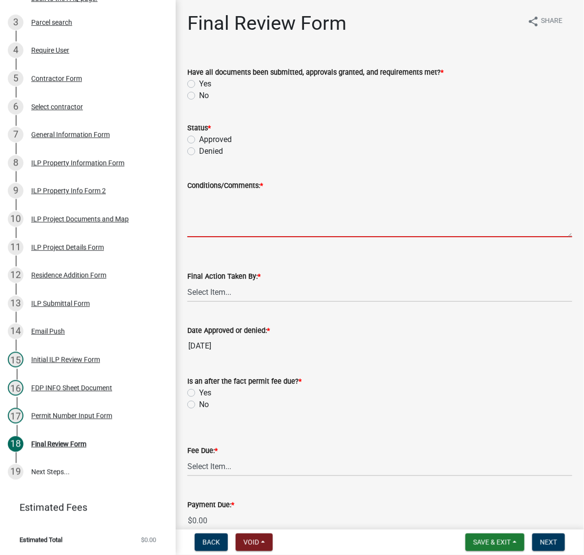
click at [223, 237] on textarea "Conditions/Comments: *" at bounding box center [379, 214] width 385 height 46
type textarea "as presented-"
click at [235, 302] on select "Select Item... MMS LT AT CS Vacant Vacant" at bounding box center [379, 292] width 385 height 20
click at [190, 302] on select "Select Item... MMS LT AT CS Vacant Vacant" at bounding box center [379, 292] width 385 height 20
select select "c872cdc8-ca01-49f1-a213-e4b05fa58cd2"
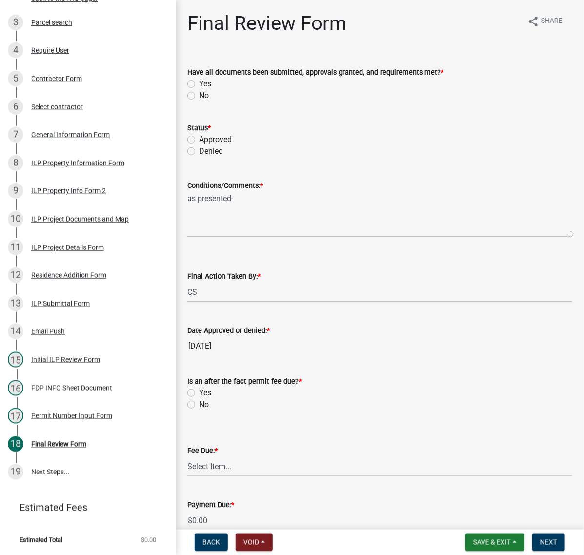
click at [199, 90] on label "Yes" at bounding box center [205, 84] width 12 height 12
click at [199, 84] on input "Yes" at bounding box center [202, 81] width 6 height 6
radio input "true"
click at [199, 157] on label "Denied" at bounding box center [211, 151] width 24 height 12
click at [199, 152] on input "Denied" at bounding box center [202, 148] width 6 height 6
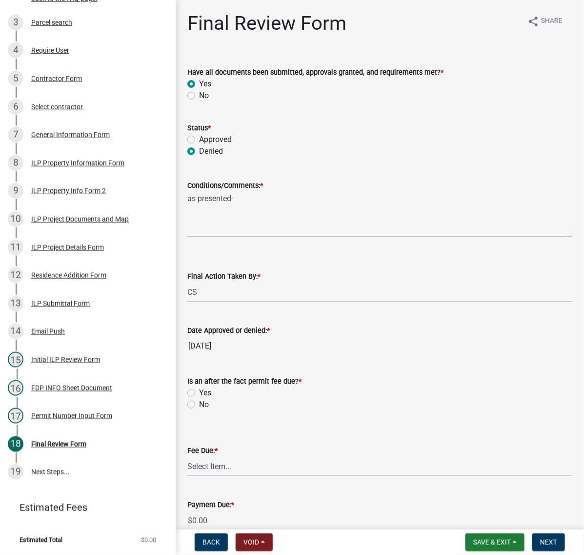
radio input "true"
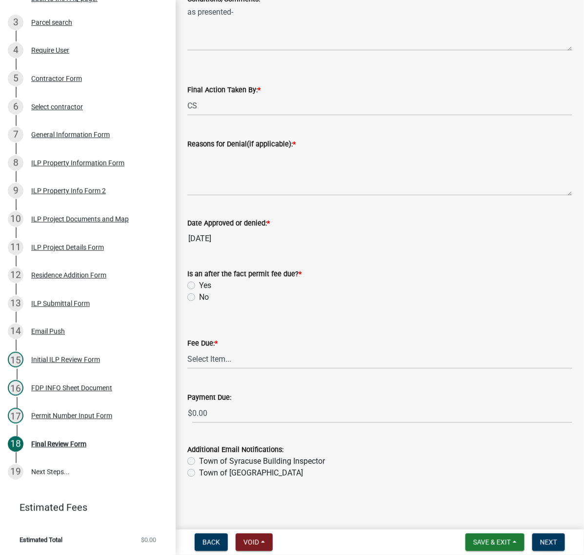
scroll to position [244, 0]
click at [473, 539] on span "Save & Exit" at bounding box center [492, 542] width 38 height 8
click at [447, 477] on button "Save" at bounding box center [486, 488] width 78 height 23
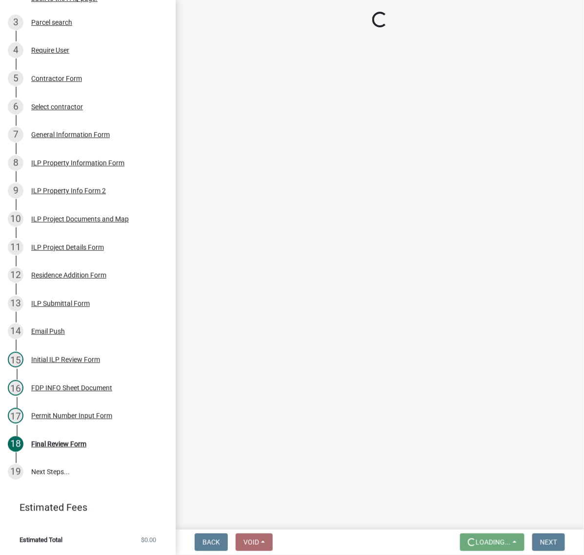
scroll to position [0, 0]
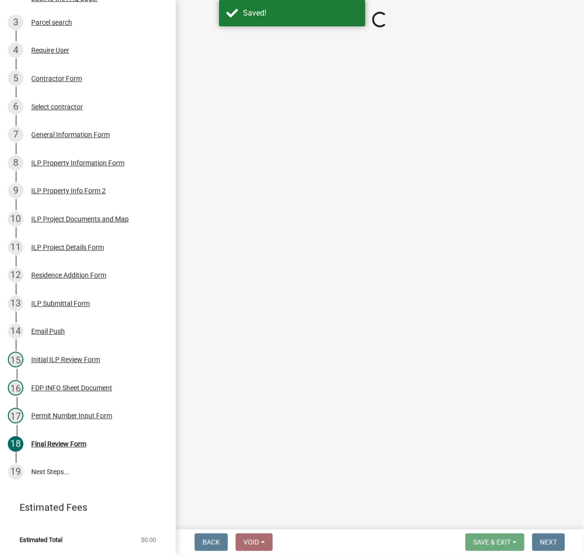
select select "c872cdc8-ca01-49f1-a213-e4b05fa58cd2"
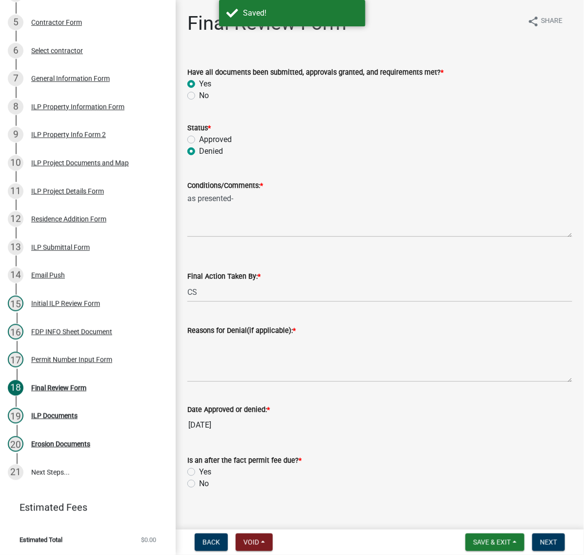
scroll to position [498, 0]
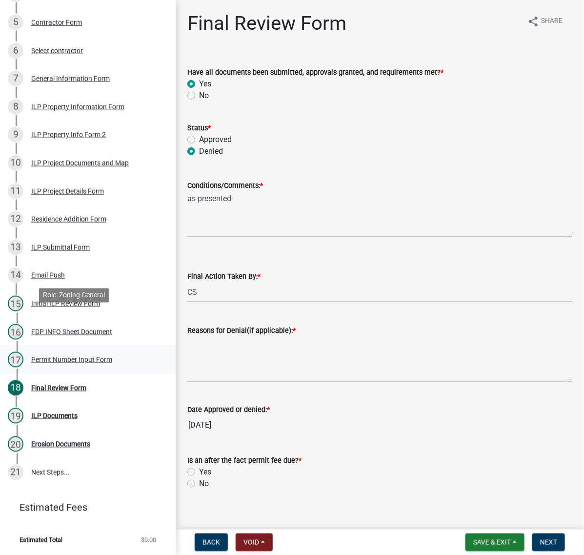
click at [52, 356] on div "Permit Number Input Form" at bounding box center [71, 359] width 81 height 7
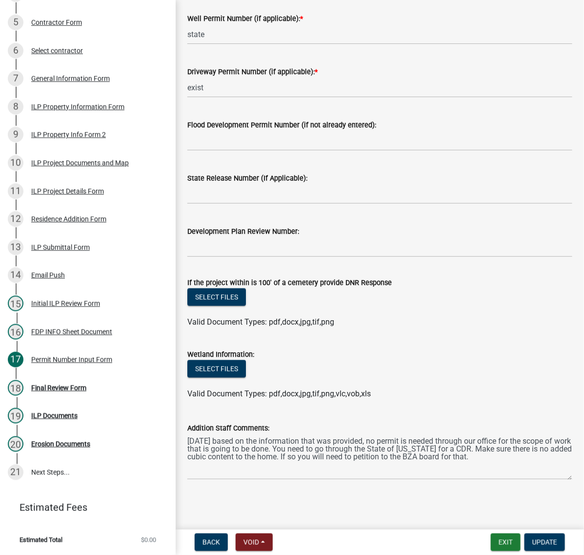
scroll to position [509, 0]
drag, startPoint x: 411, startPoint y: 459, endPoint x: 163, endPoint y: 430, distance: 249.6
click at [163, 430] on div "Improvement Location Permit - APC ILP2025-1135 Edit View Summary Notes 1 Start …" at bounding box center [292, 277] width 584 height 555
click at [445, 515] on main "Permit Number Input Form share Share Upload any missing required documentation:…" at bounding box center [380, 263] width 408 height 526
click at [50, 385] on div "Final Review Form" at bounding box center [58, 388] width 55 height 7
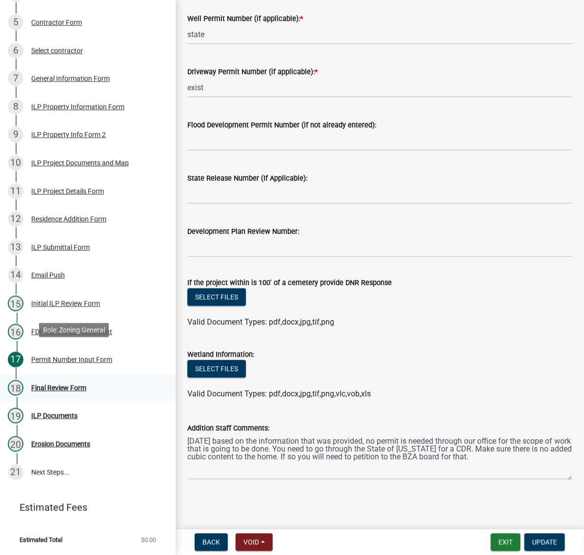
scroll to position [0, 0]
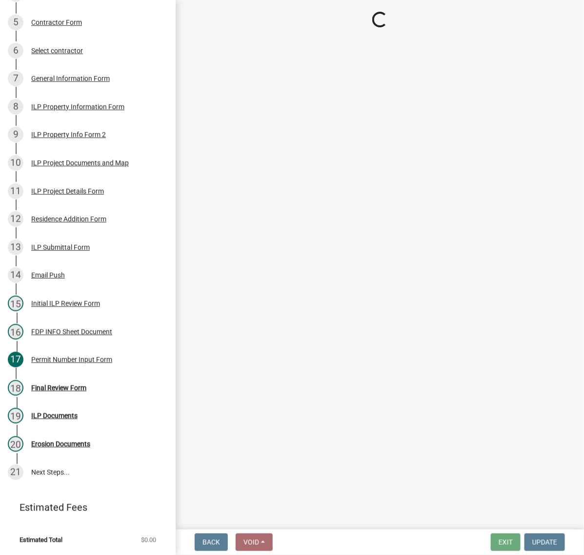
select select "c872cdc8-ca01-49f1-a213-e4b05fa58cd2"
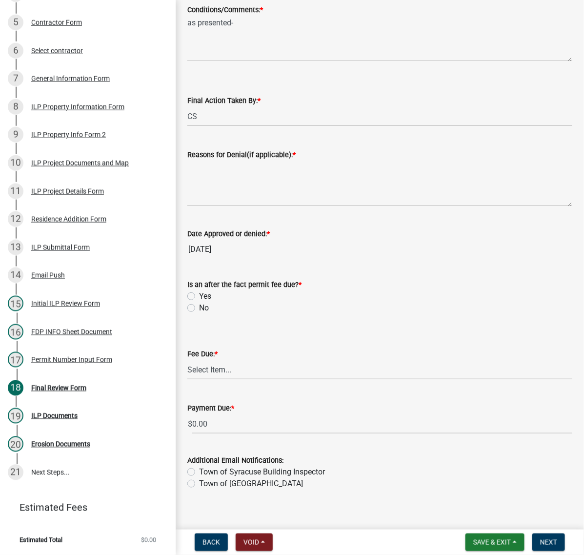
scroll to position [183, 0]
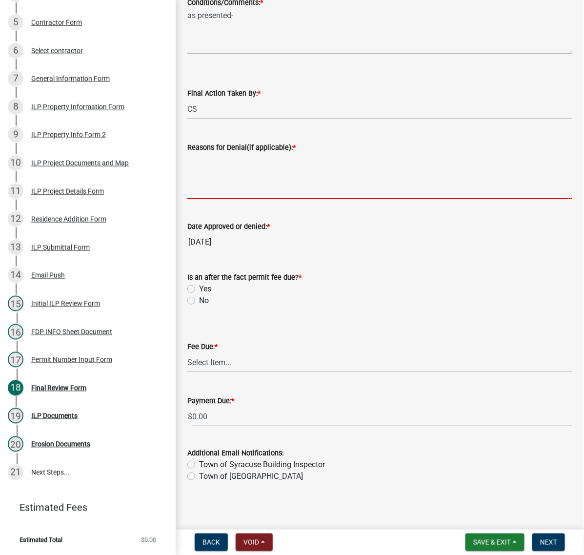
click at [232, 199] on textarea "Reasons for Denial(if applicable): *" at bounding box center [379, 176] width 385 height 46
paste textarea "9/12/25 based on the information that was provided, no permit is needed through…"
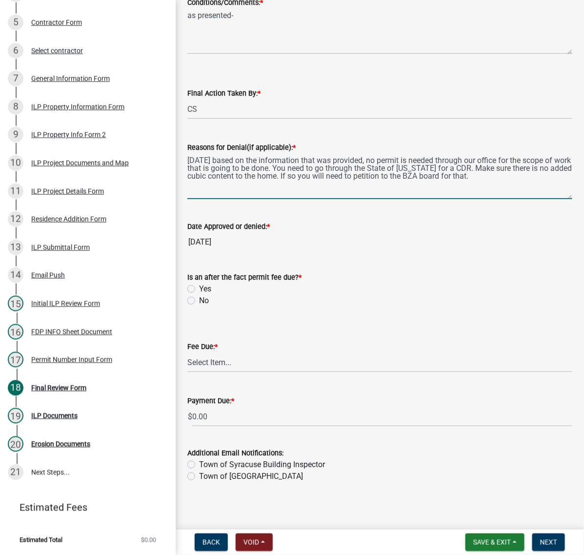
type textarea "9/12/25 based on the information that was provided, no permit is needed through…"
click at [260, 54] on textarea "as presented-" at bounding box center [379, 31] width 385 height 46
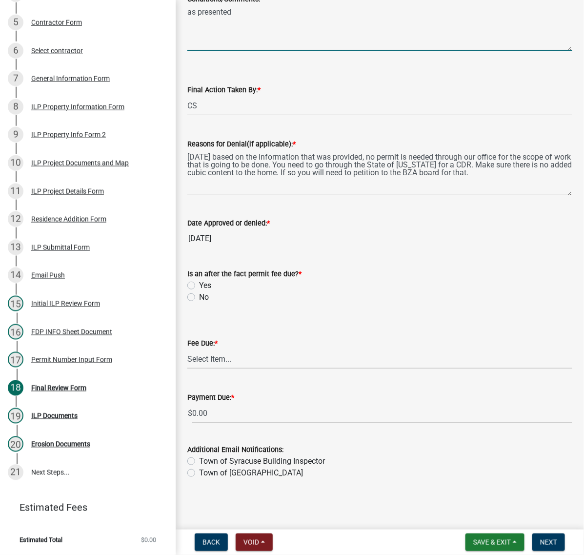
scroll to position [305, 0]
type textarea "as presented"
click at [199, 294] on label "No" at bounding box center [204, 297] width 10 height 12
click at [199, 294] on input "No" at bounding box center [202, 294] width 6 height 6
radio input "true"
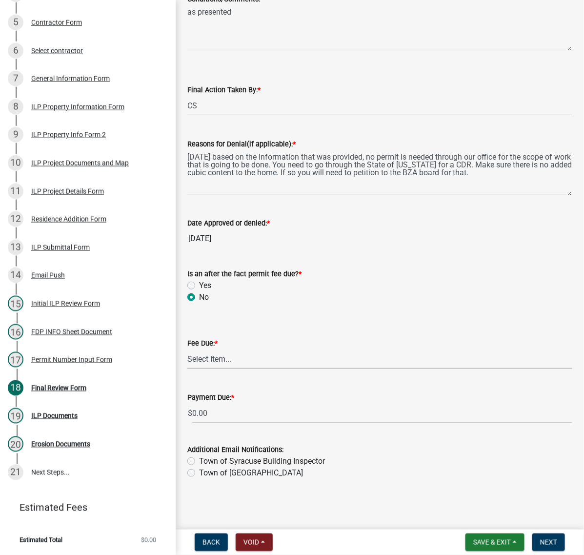
click at [220, 369] on select "Select Item... N/A $10.00 $25.00 $125.00 $250 $500 $500 + $10.00 for every 10 s…" at bounding box center [379, 359] width 385 height 20
click at [190, 364] on select "Select Item... N/A $10.00 $25.00 $125.00 $250 $500 $500 + $10.00 for every 10 s…" at bounding box center [379, 359] width 385 height 20
select select "59b02a92-378d-4ce3-a3fd-da759e7b8953"
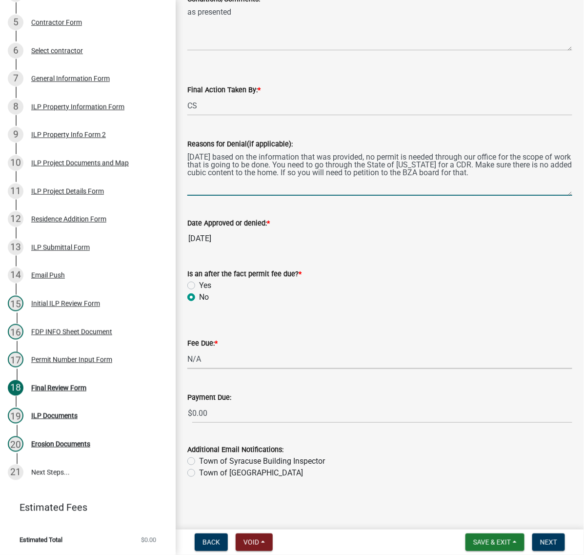
click at [517, 193] on textarea "9/12/25 based on the information that was provided, no permit is needed through…" at bounding box center [379, 173] width 385 height 46
type textarea "9/12/25 based on the information that was provided, no permit is needed through…"
click at [473, 538] on span "Save & Exit" at bounding box center [492, 542] width 38 height 8
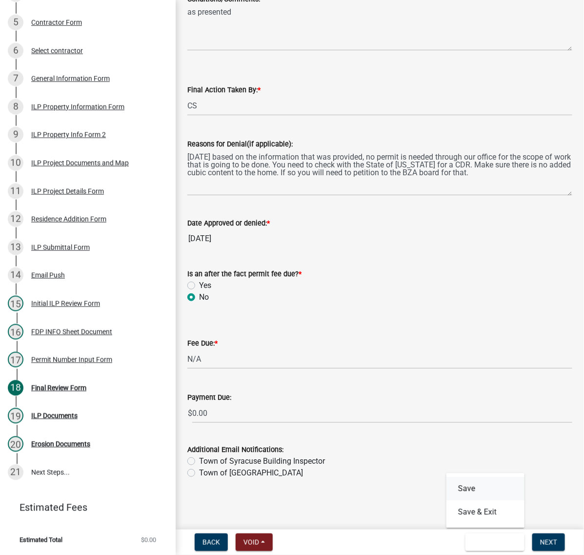
click at [447, 479] on button "Save" at bounding box center [486, 488] width 78 height 23
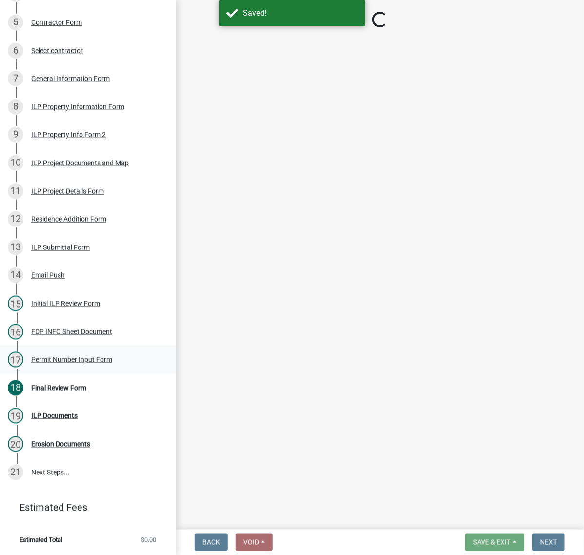
select select "c872cdc8-ca01-49f1-a213-e4b05fa58cd2"
select select "59b02a92-378d-4ce3-a3fd-da759e7b8953"
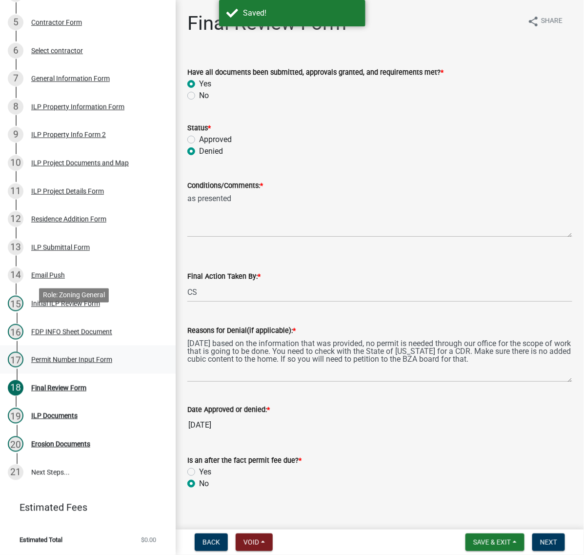
click at [86, 356] on div "Permit Number Input Form" at bounding box center [71, 359] width 81 height 7
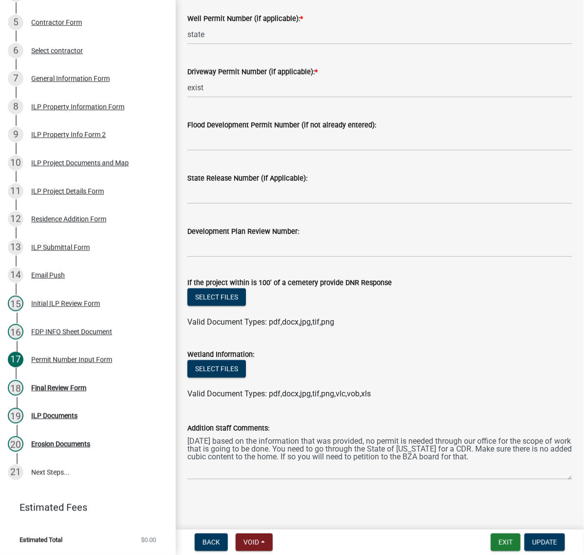
scroll to position [509, 0]
drag, startPoint x: 411, startPoint y: 457, endPoint x: 140, endPoint y: 415, distance: 275.0
click at [140, 415] on div "Improvement Location Permit - APC ILP2025-1135 Edit View Summary Notes 1 Start …" at bounding box center [292, 277] width 584 height 555
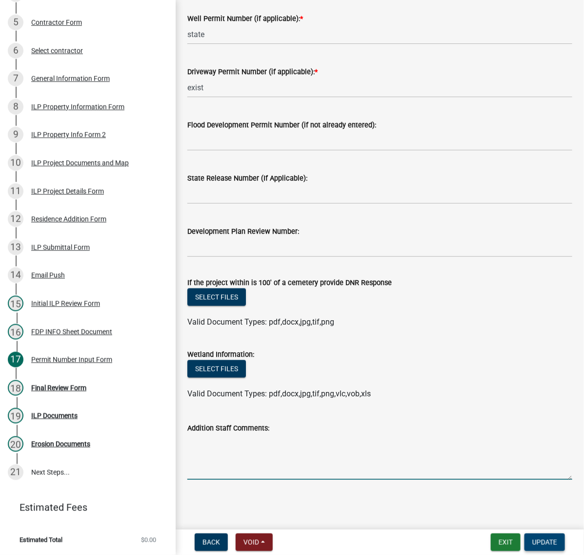
click at [526, 533] on button "Update" at bounding box center [545, 542] width 41 height 18
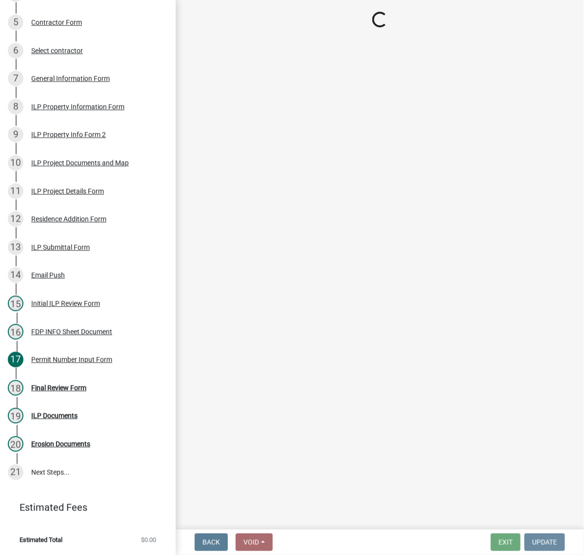
scroll to position [0, 0]
select select "c872cdc8-ca01-49f1-a213-e4b05fa58cd2"
select select "59b02a92-378d-4ce3-a3fd-da759e7b8953"
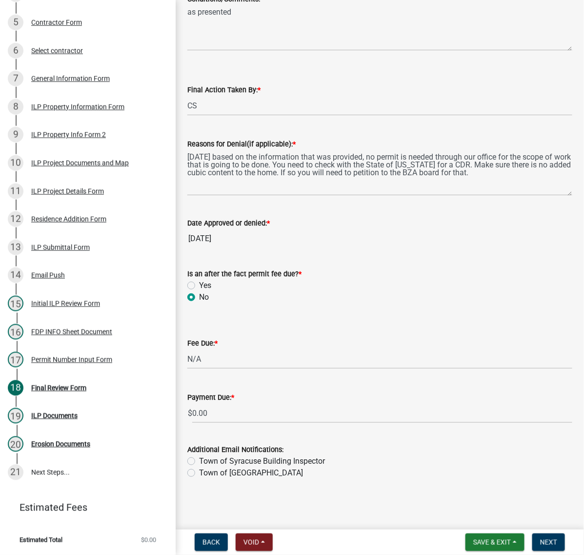
scroll to position [356, 0]
click at [545, 538] on span "Next" at bounding box center [548, 542] width 17 height 8
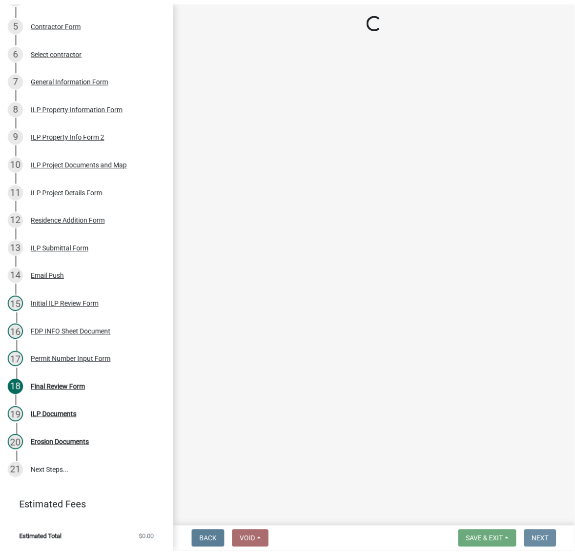
scroll to position [0, 0]
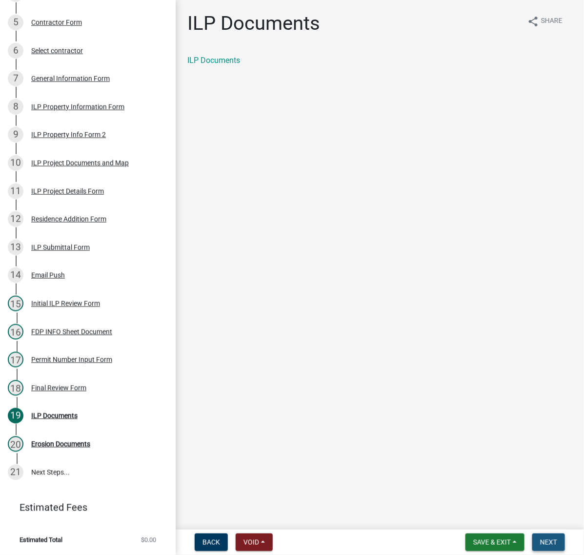
click at [540, 541] on span "Next" at bounding box center [548, 542] width 17 height 8
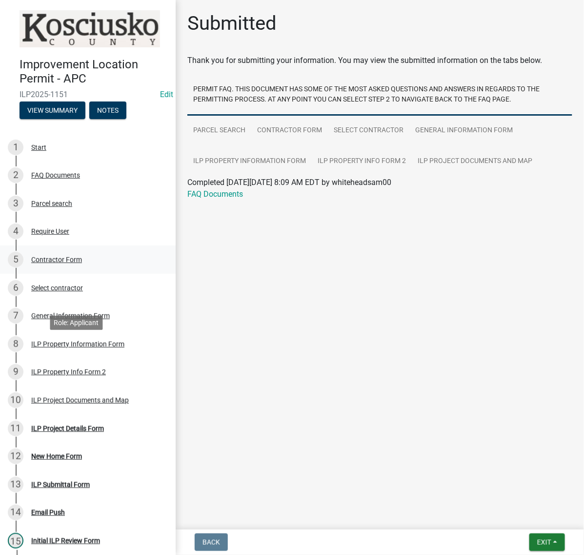
click at [74, 267] on div "5 Contractor Form" at bounding box center [84, 260] width 152 height 16
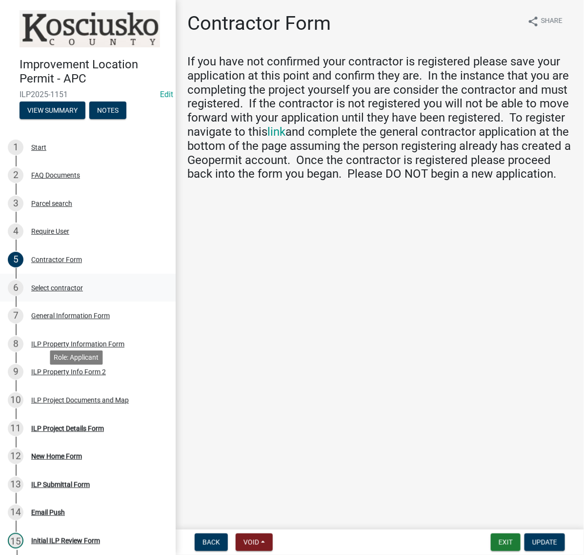
click at [83, 291] on div "Select contractor" at bounding box center [57, 287] width 52 height 7
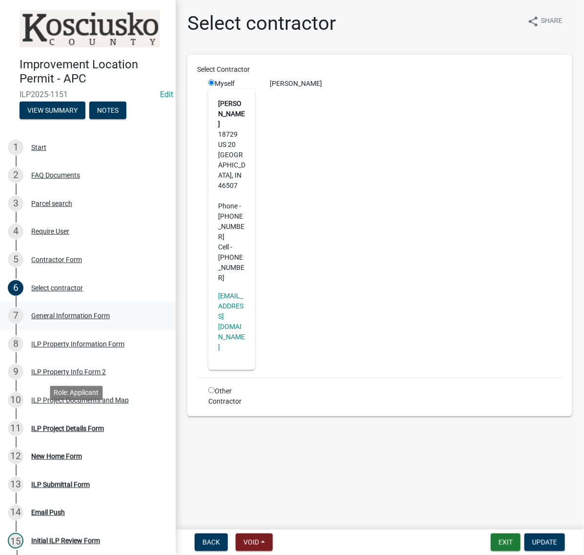
click at [79, 319] on div "General Information Form" at bounding box center [70, 315] width 79 height 7
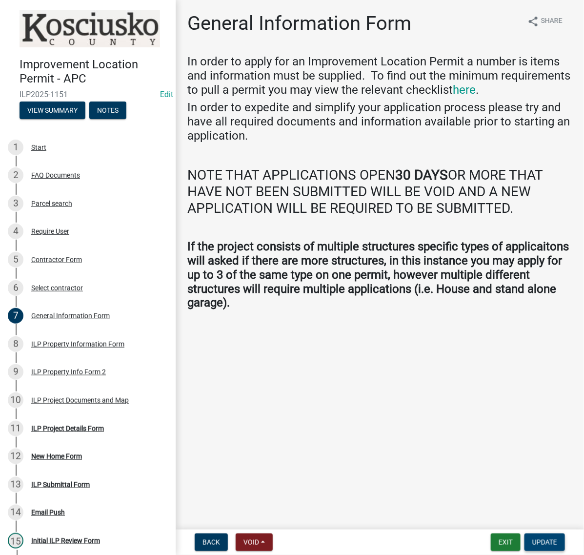
click at [536, 537] on button "Update" at bounding box center [545, 542] width 41 height 18
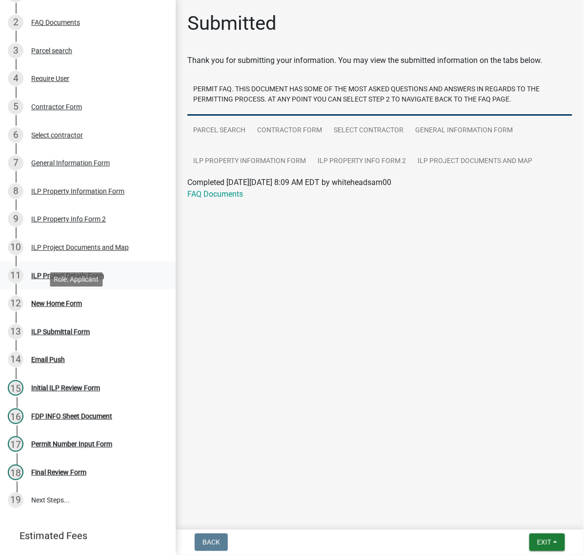
scroll to position [183, 0]
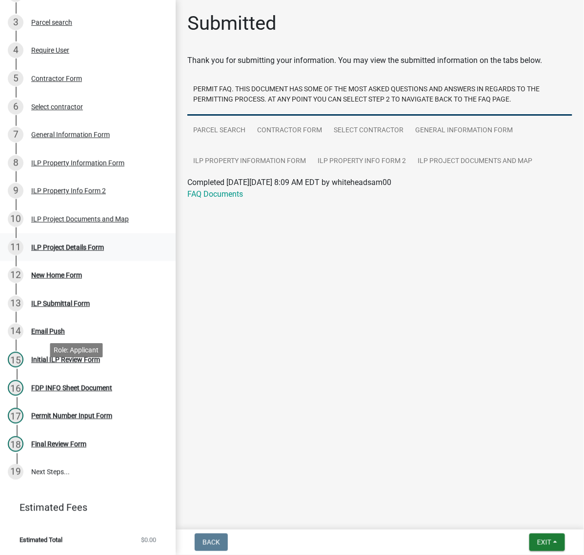
click at [50, 251] on div "ILP Project Details Form" at bounding box center [67, 247] width 73 height 7
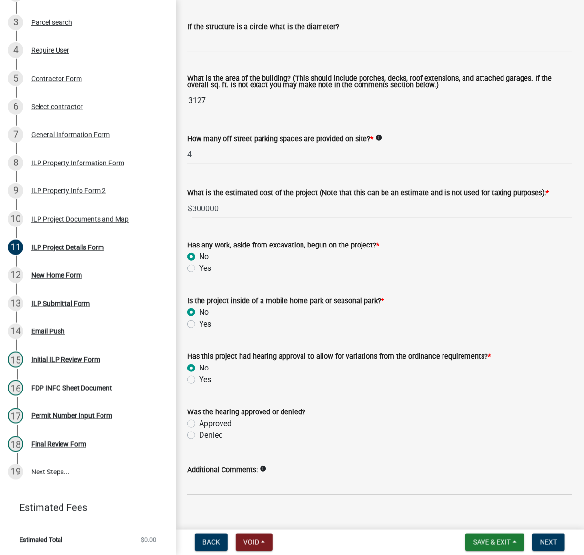
scroll to position [610, 0]
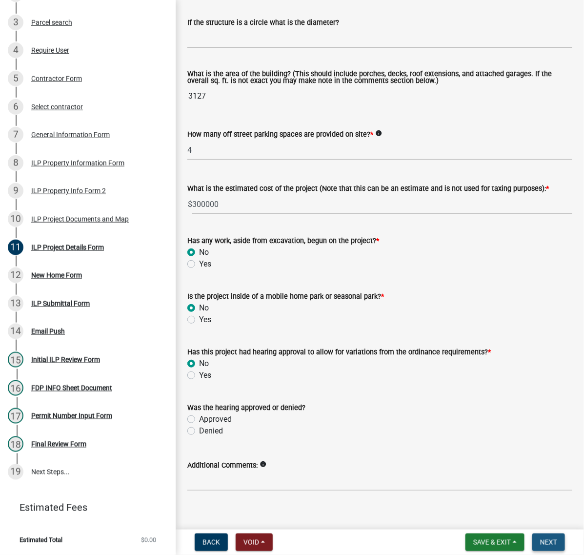
click at [543, 538] on span "Next" at bounding box center [548, 542] width 17 height 8
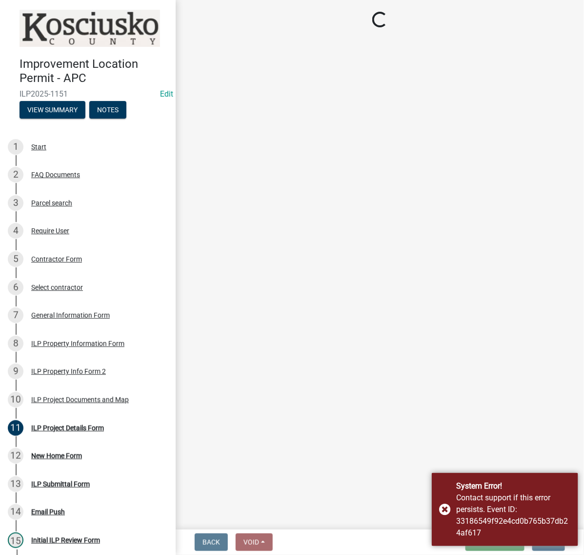
scroll to position [0, 0]
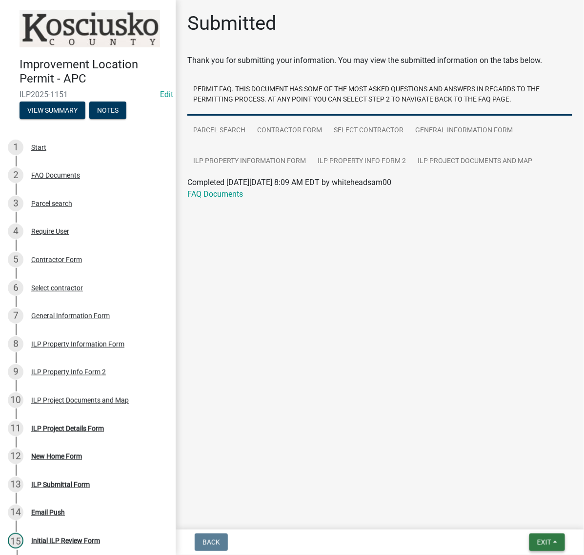
click at [537, 540] on span "Exit" at bounding box center [544, 542] width 14 height 8
click at [527, 504] on button "Save & Exit" at bounding box center [526, 512] width 78 height 23
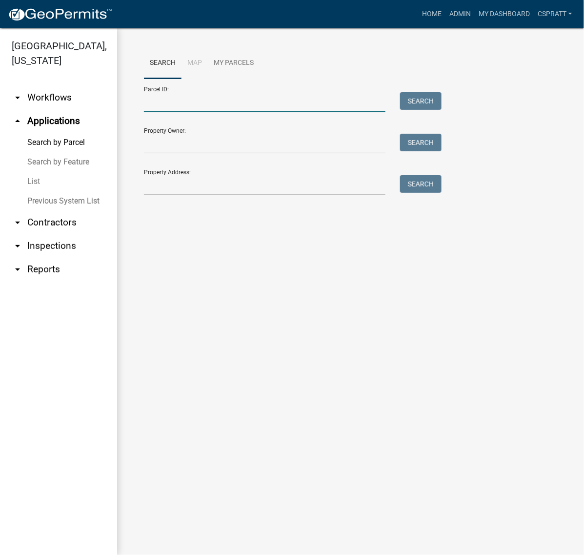
click at [179, 112] on input "Parcel ID:" at bounding box center [265, 102] width 242 height 20
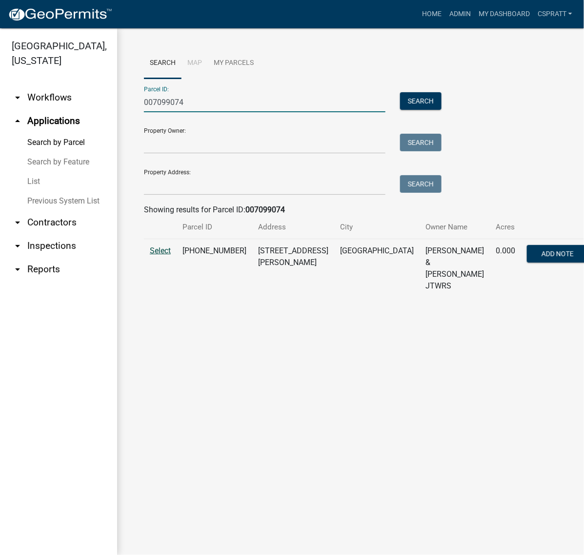
type input "007099074"
click at [165, 255] on span "Select" at bounding box center [160, 250] width 21 height 9
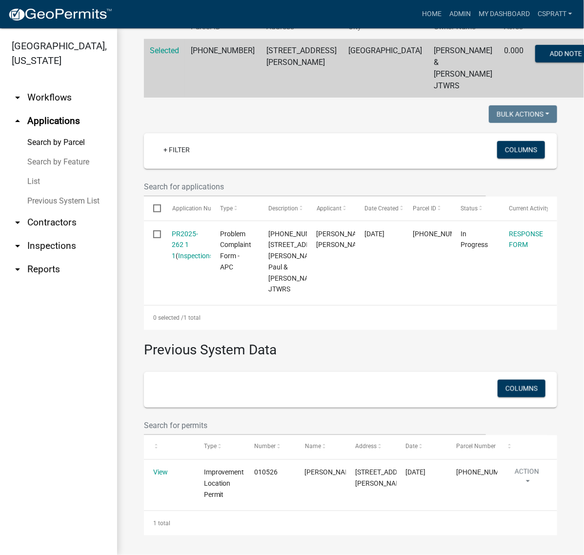
scroll to position [244, 0]
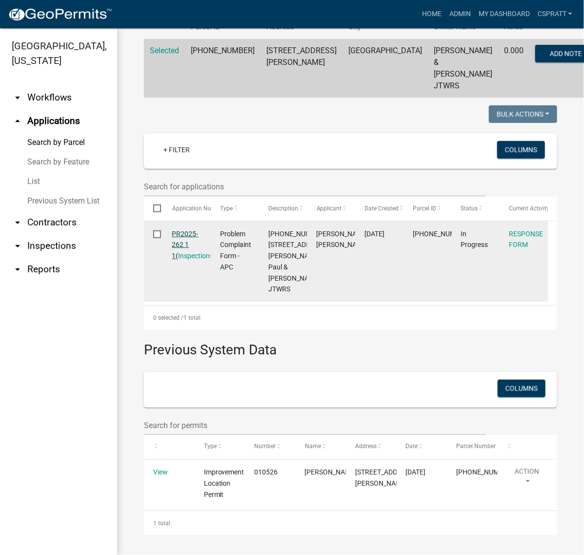
click at [194, 260] on link "PR2025-262 1 1" at bounding box center [185, 245] width 26 height 30
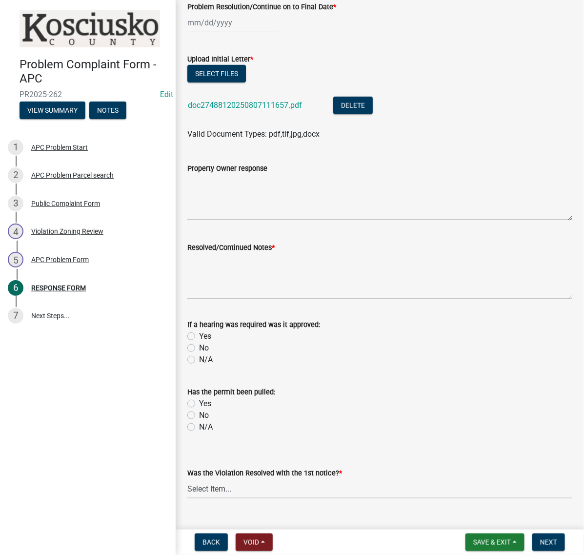
scroll to position [183, 0]
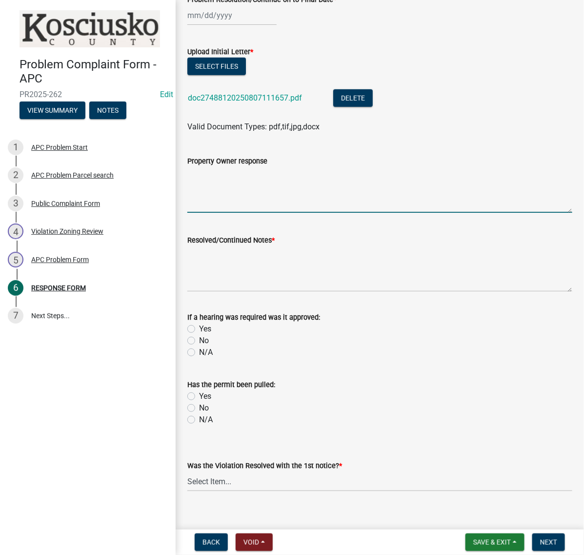
drag, startPoint x: 228, startPoint y: 303, endPoint x: 230, endPoint y: 294, distance: 9.0
click at [228, 213] on textarea "Property Owner response" at bounding box center [379, 190] width 385 height 46
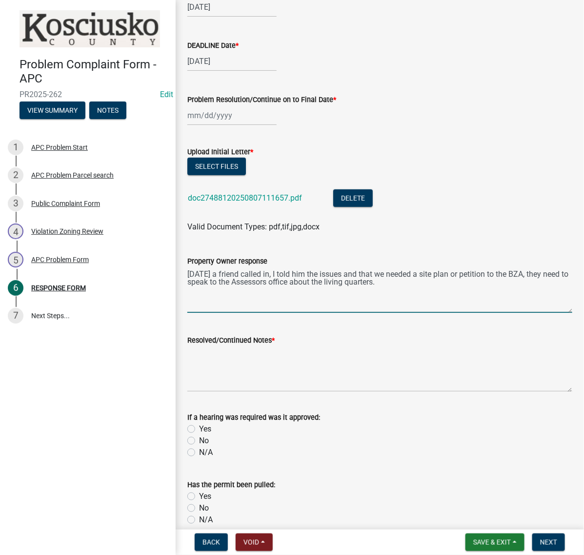
scroll to position [61, 0]
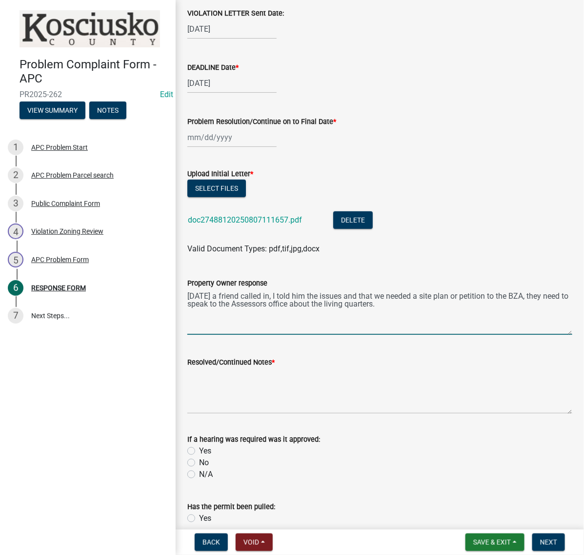
type textarea "9/12/25 a friend called in, I told him the issues and that we needed a site pla…"
click at [262, 93] on div "08/19/2025" at bounding box center [231, 83] width 89 height 20
select select "8"
select select "2025"
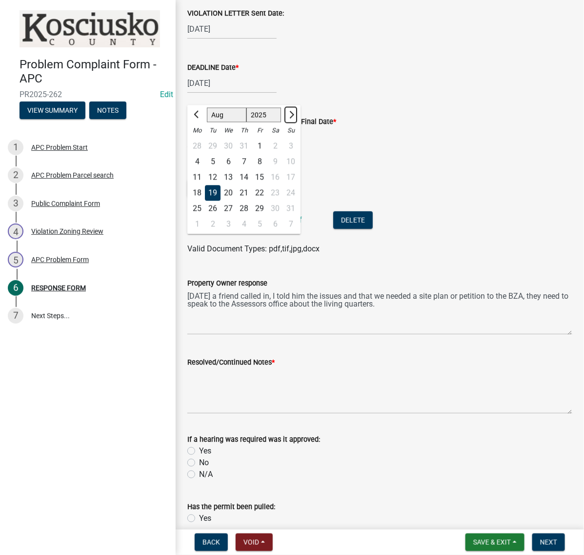
click at [294, 118] on span "Next month" at bounding box center [290, 114] width 7 height 7
select select "10"
click at [200, 185] on div "13" at bounding box center [197, 178] width 16 height 16
type input "10/13/2025"
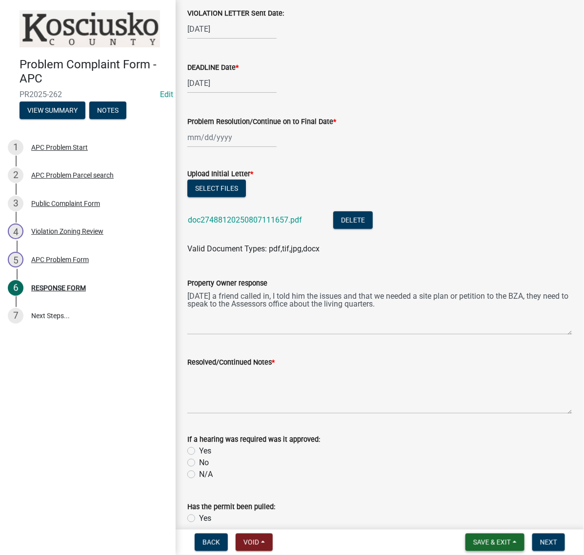
click at [473, 543] on span "Save & Exit" at bounding box center [492, 542] width 38 height 8
click at [459, 510] on button "Save & Exit" at bounding box center [486, 512] width 78 height 23
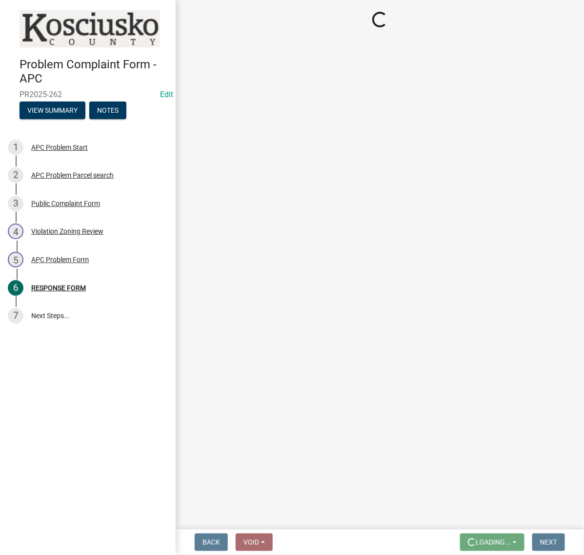
scroll to position [0, 0]
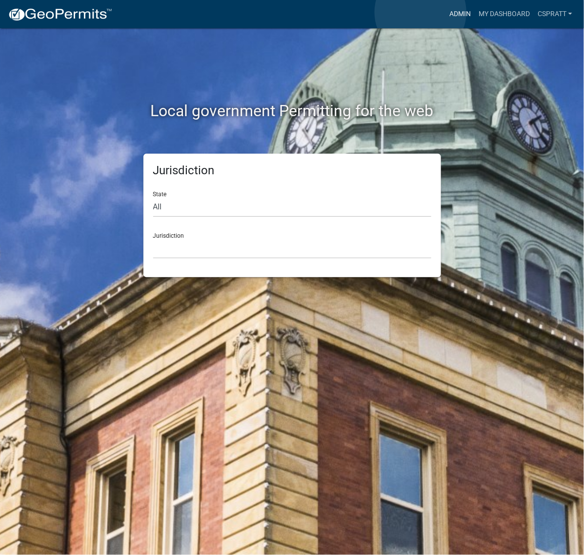
click at [446, 12] on link "Admin" at bounding box center [460, 14] width 29 height 19
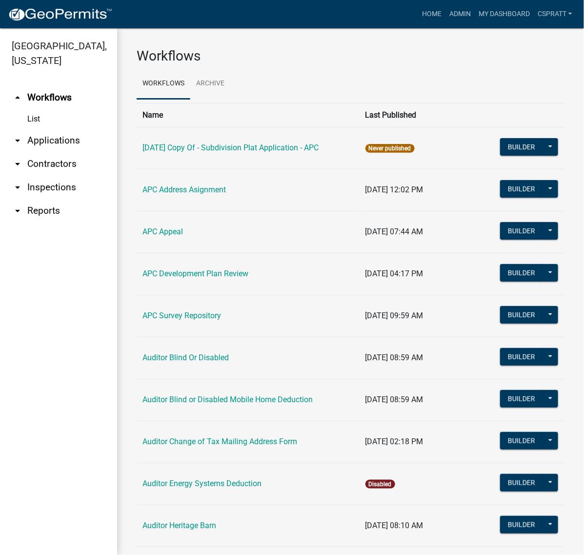
click at [60, 152] on link "arrow_drop_down Applications" at bounding box center [58, 140] width 117 height 23
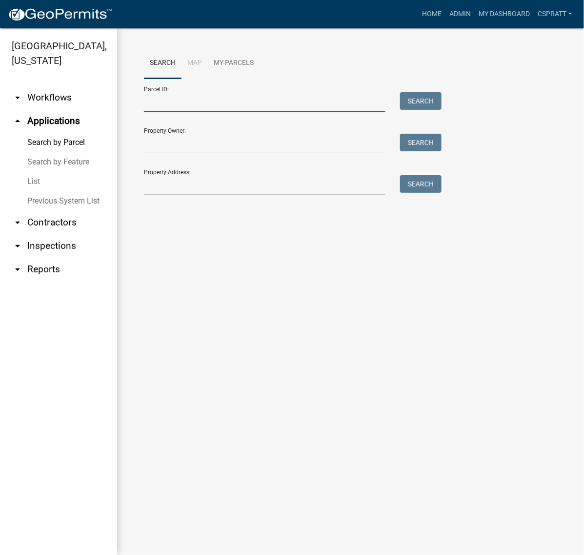
click at [166, 112] on input "Parcel ID:" at bounding box center [265, 102] width 242 height 20
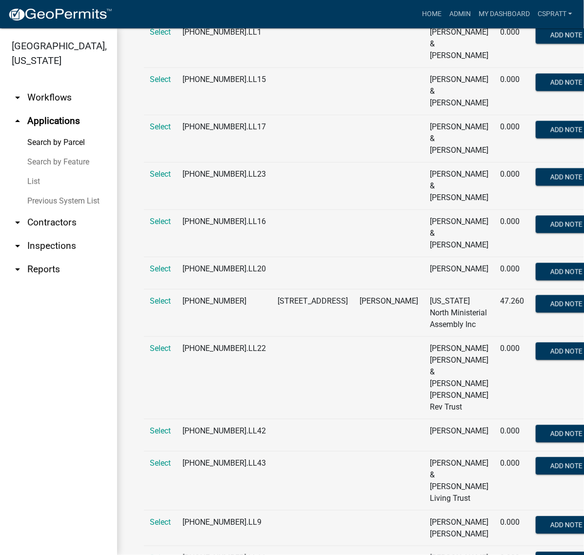
scroll to position [610, 0]
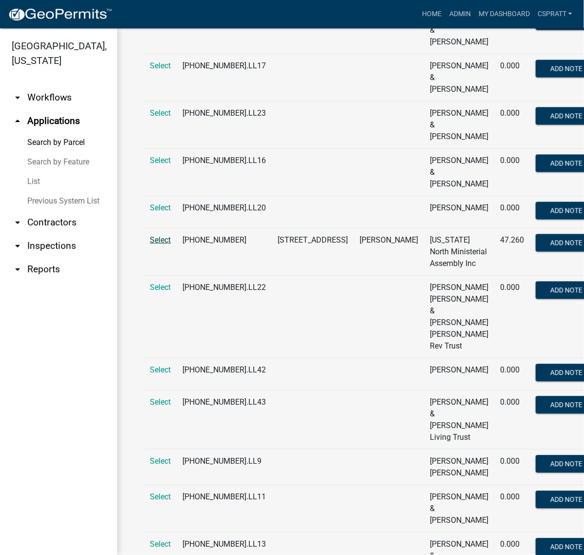
type input "025075124"
click at [169, 244] on span "Select" at bounding box center [160, 239] width 21 height 9
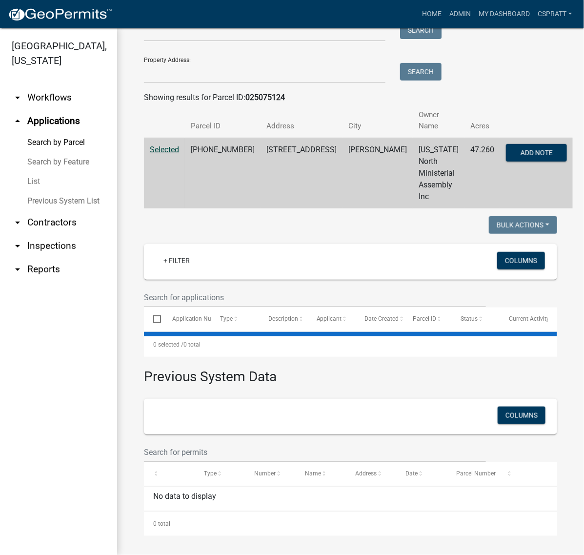
scroll to position [0, 0]
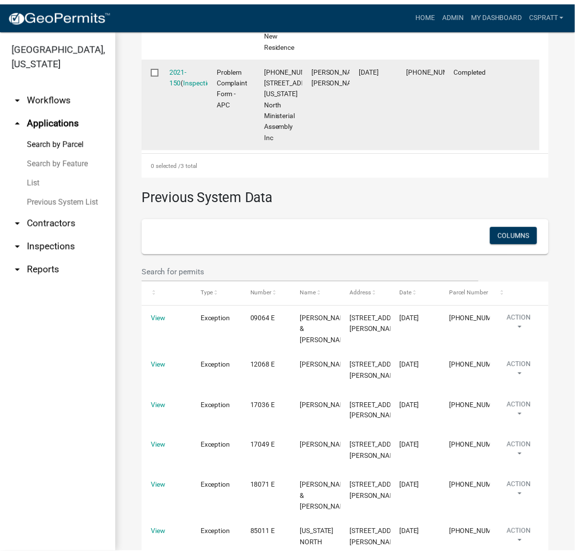
scroll to position [488, 0]
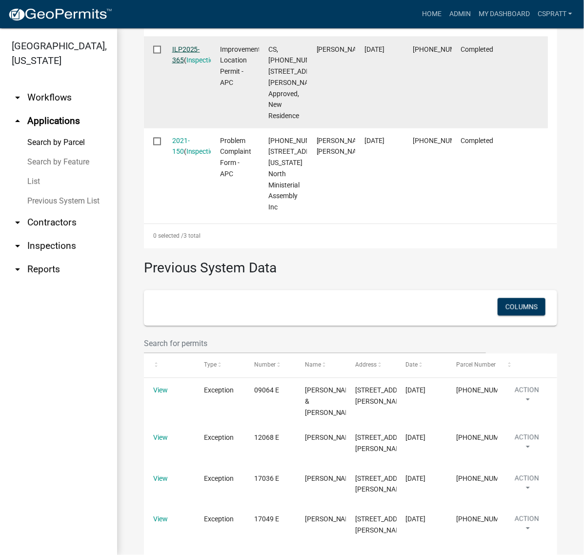
click at [192, 64] on link "ILP2025-365" at bounding box center [186, 54] width 28 height 19
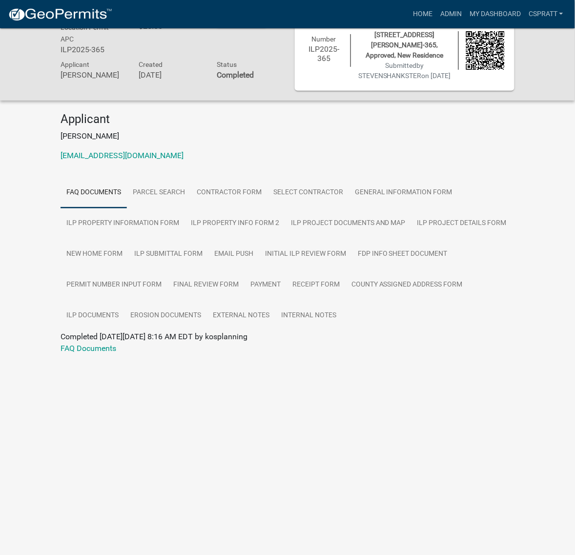
scroll to position [49, 0]
click at [349, 208] on link "General Information Form" at bounding box center [403, 192] width 109 height 31
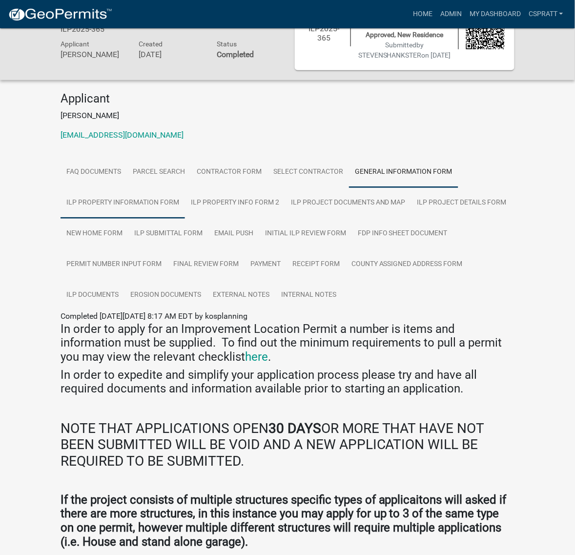
click at [185, 219] on link "ILP Property Information Form" at bounding box center [123, 202] width 124 height 31
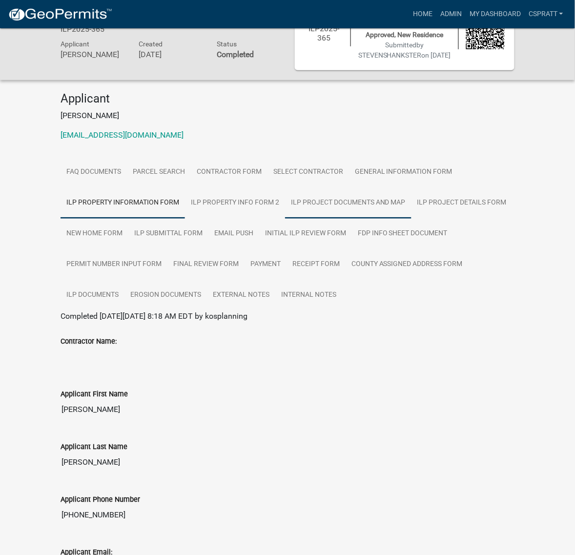
click at [285, 219] on link "ILP Project Documents and Map" at bounding box center [348, 202] width 126 height 31
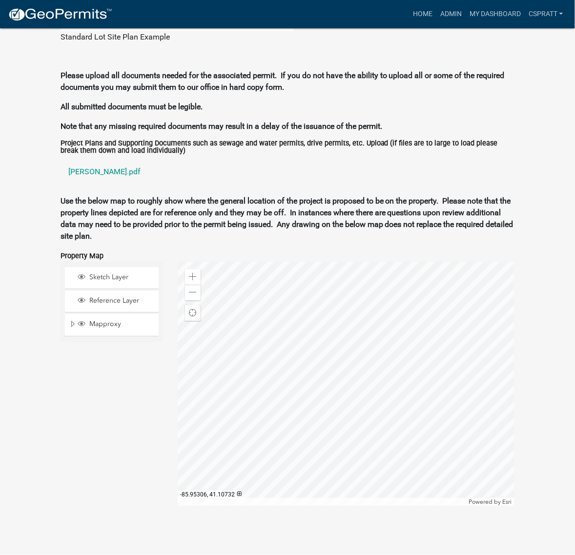
scroll to position [1086, 0]
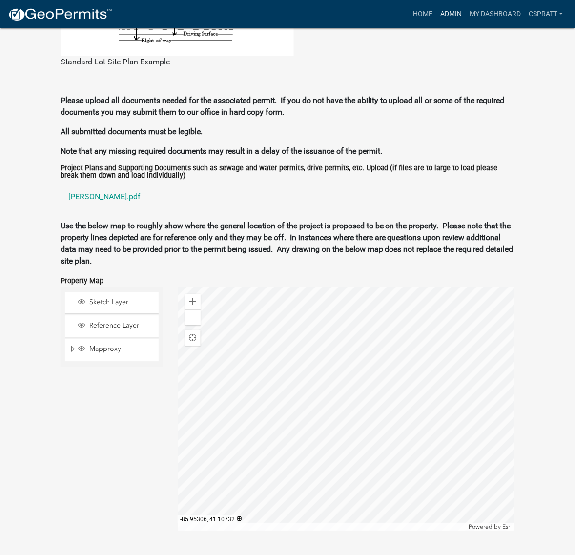
click at [436, 10] on link "Admin" at bounding box center [450, 14] width 29 height 19
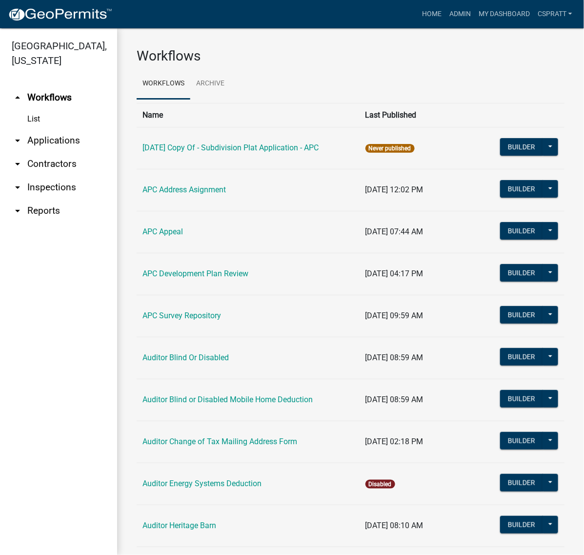
click at [59, 152] on link "arrow_drop_down Applications" at bounding box center [58, 140] width 117 height 23
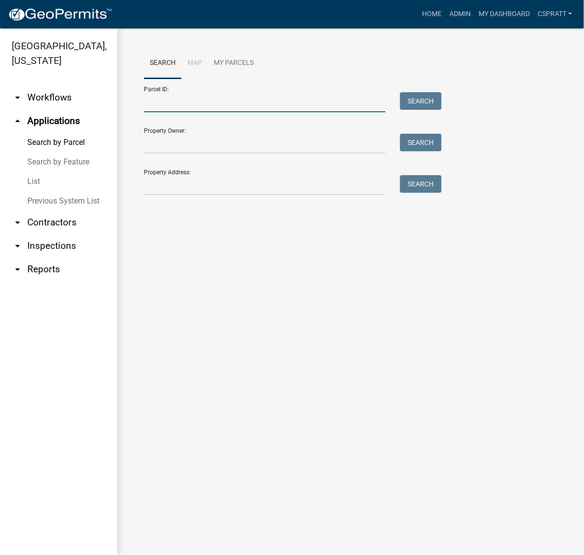
click at [162, 112] on input "Parcel ID:" at bounding box center [265, 102] width 242 height 20
click at [160, 112] on input "Parcel ID:" at bounding box center [265, 102] width 242 height 20
click at [157, 112] on input "Parcel ID:" at bounding box center [265, 102] width 242 height 20
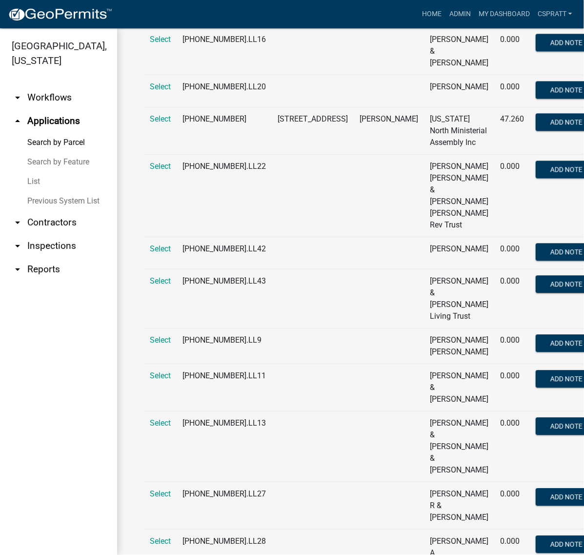
scroll to position [732, 0]
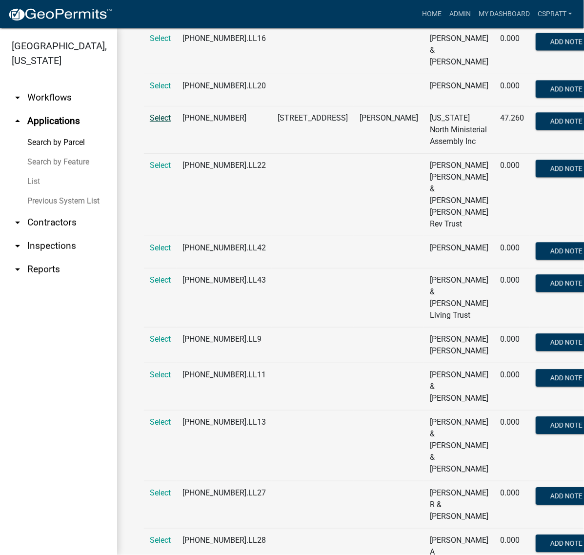
type input "025075124"
click at [158, 122] on span "Select" at bounding box center [160, 117] width 21 height 9
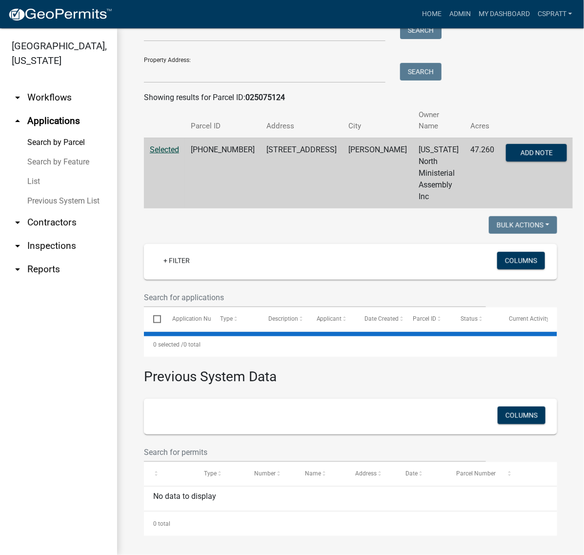
scroll to position [66, 0]
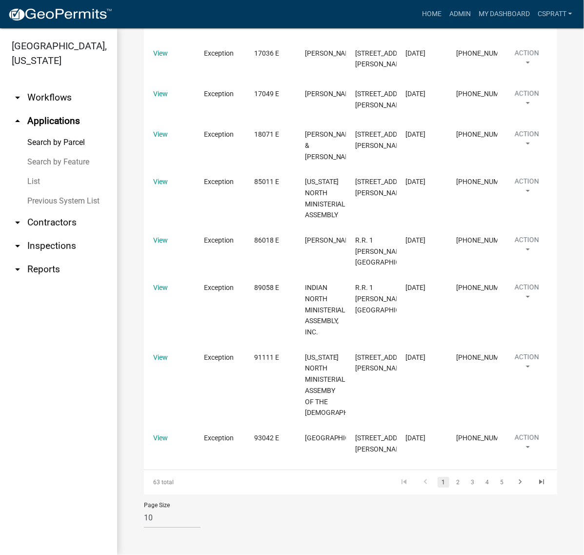
scroll to position [1361, 0]
click at [452, 477] on link "2" at bounding box center [458, 482] width 12 height 11
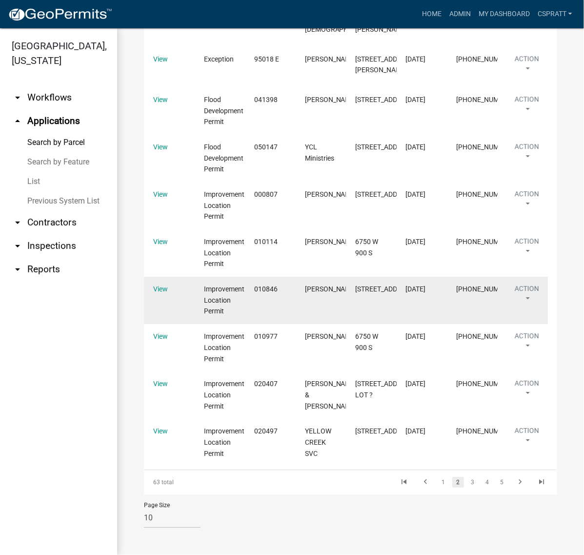
scroll to position [1261, 0]
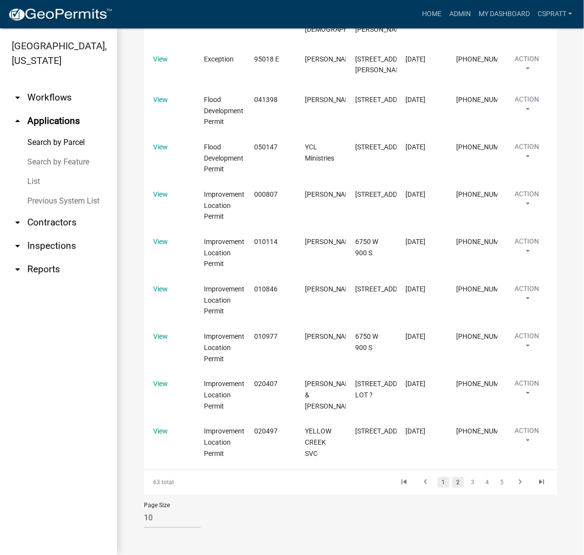
click at [438, 477] on link "1" at bounding box center [444, 482] width 12 height 11
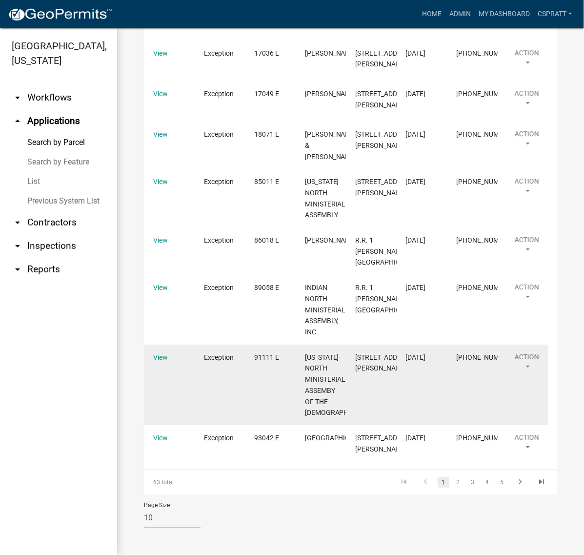
scroll to position [995, 0]
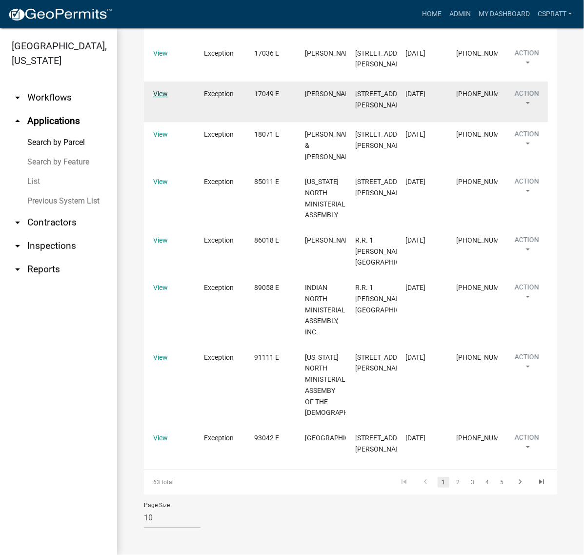
click at [162, 98] on link "View" at bounding box center [160, 94] width 15 height 8
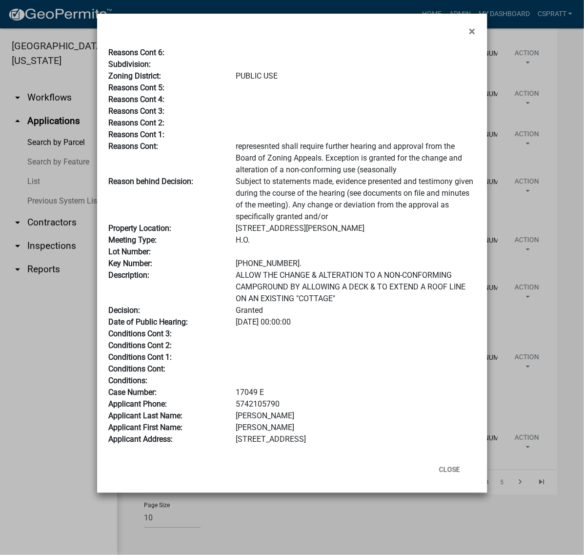
scroll to position [0, 0]
click at [469, 38] on span "×" at bounding box center [472, 31] width 6 height 14
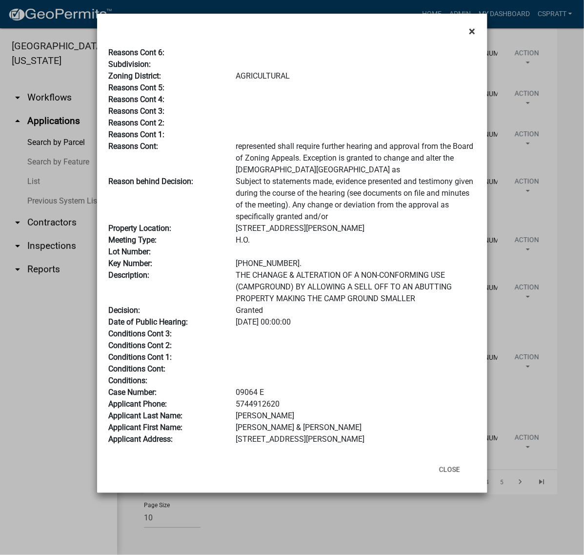
click at [469, 37] on span "×" at bounding box center [472, 31] width 6 height 14
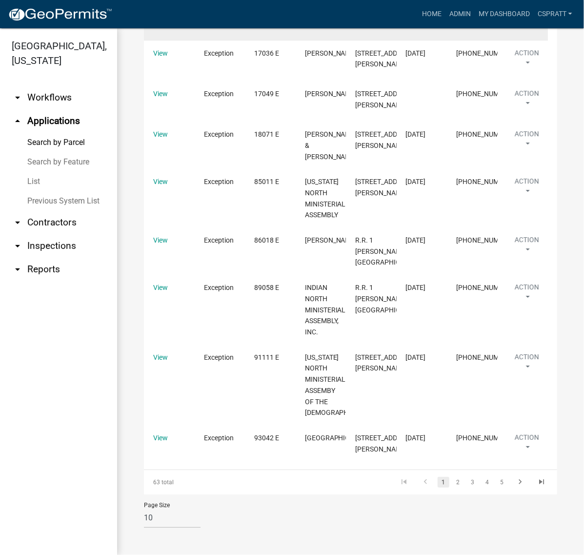
click at [160, 16] on link "View" at bounding box center [160, 12] width 15 height 8
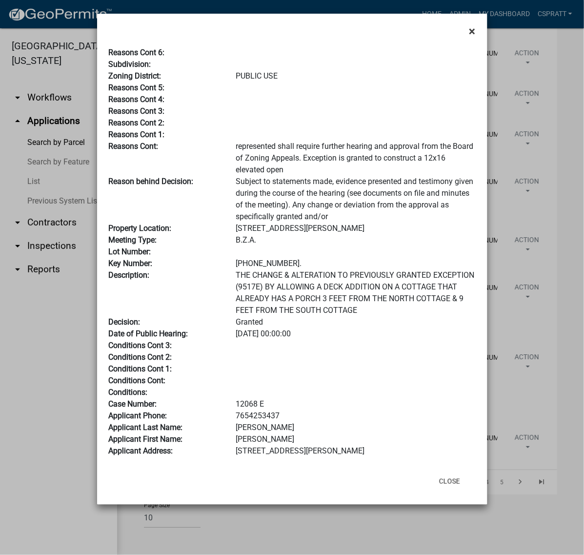
scroll to position [111, 0]
click at [433, 490] on button "Close" at bounding box center [449, 481] width 37 height 18
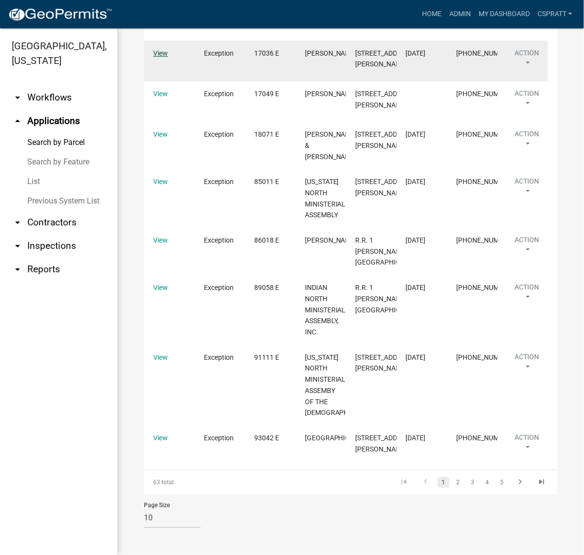
click at [163, 57] on link "View" at bounding box center [160, 53] width 15 height 8
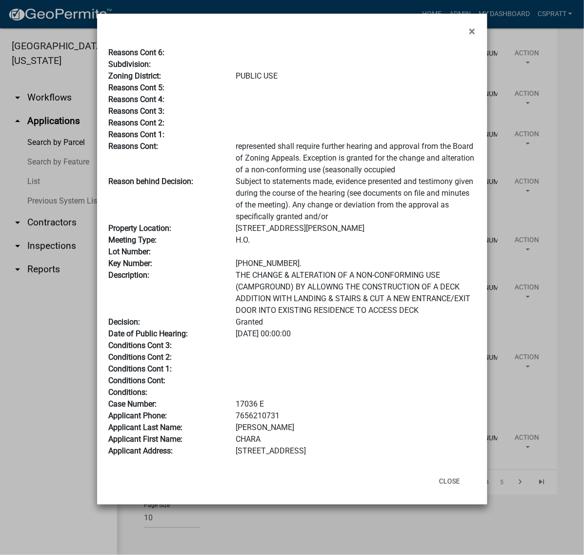
scroll to position [122, 0]
click at [436, 490] on button "Close" at bounding box center [449, 481] width 37 height 18
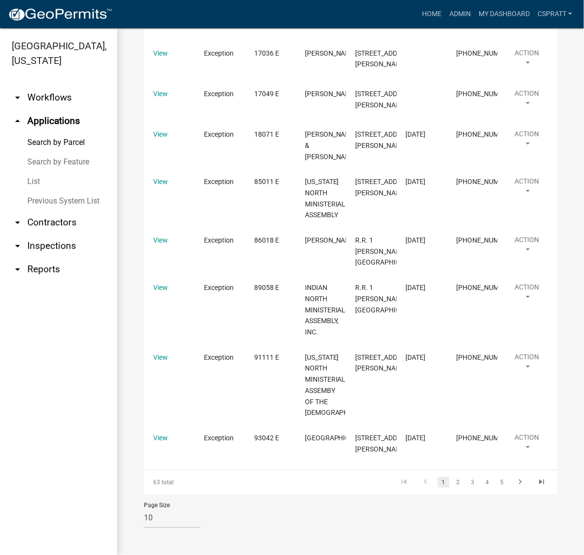
scroll to position [1117, 0]
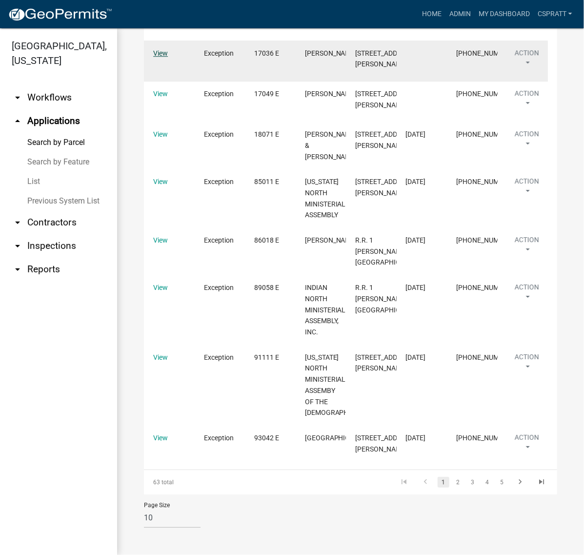
click at [162, 57] on link "View" at bounding box center [160, 53] width 15 height 8
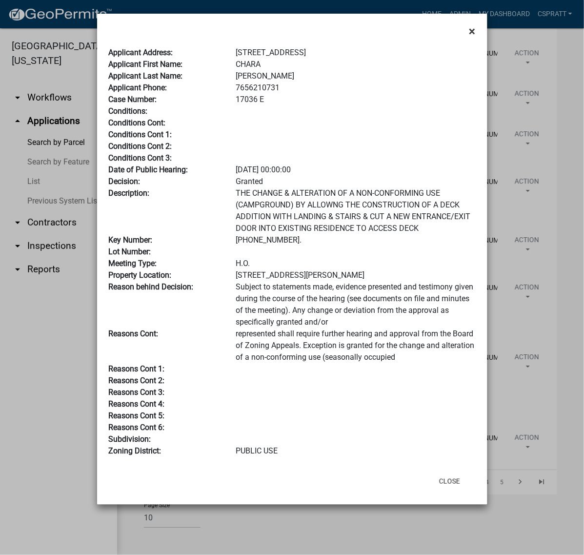
click at [469, 37] on span "×" at bounding box center [472, 31] width 6 height 14
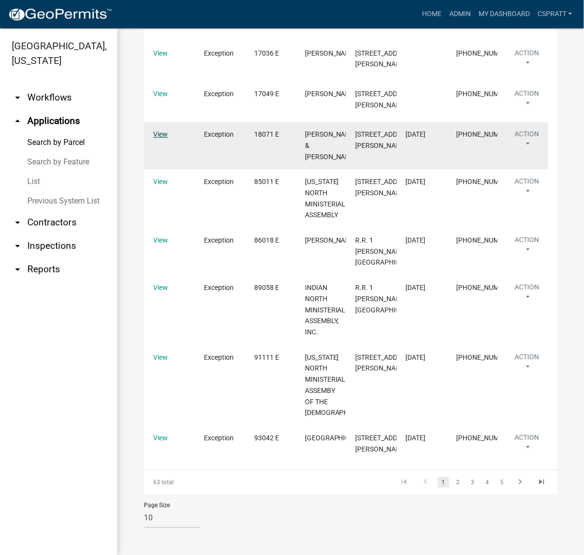
click at [159, 138] on link "View" at bounding box center [160, 134] width 15 height 8
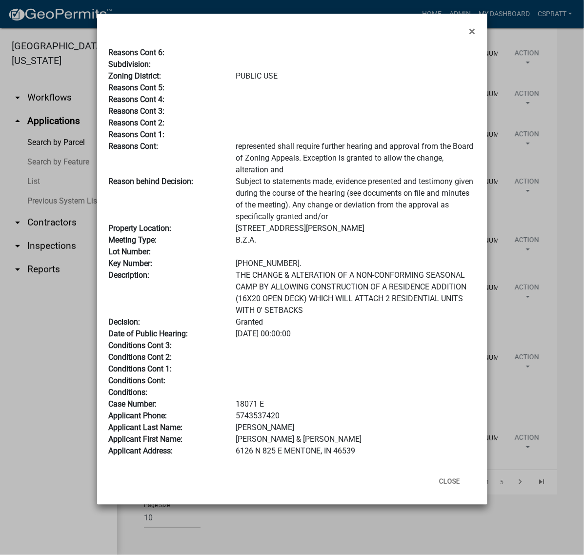
scroll to position [0, 0]
click at [469, 34] on span "×" at bounding box center [472, 31] width 6 height 14
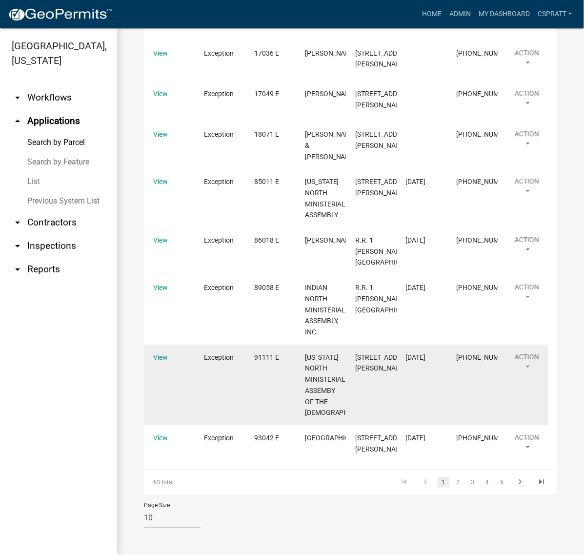
scroll to position [1360, 0]
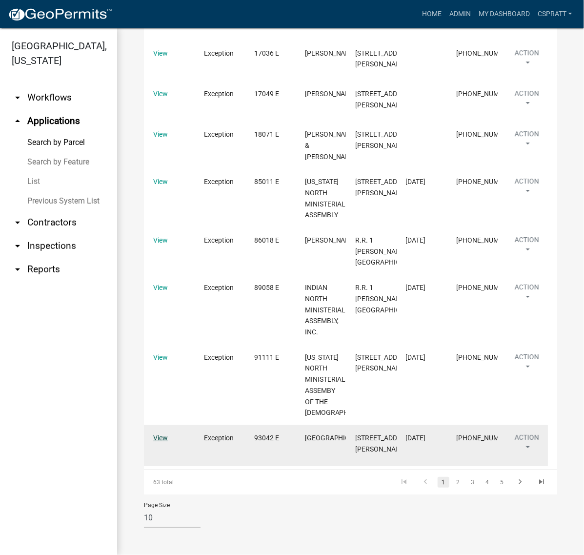
click at [165, 434] on link "View" at bounding box center [160, 438] width 15 height 8
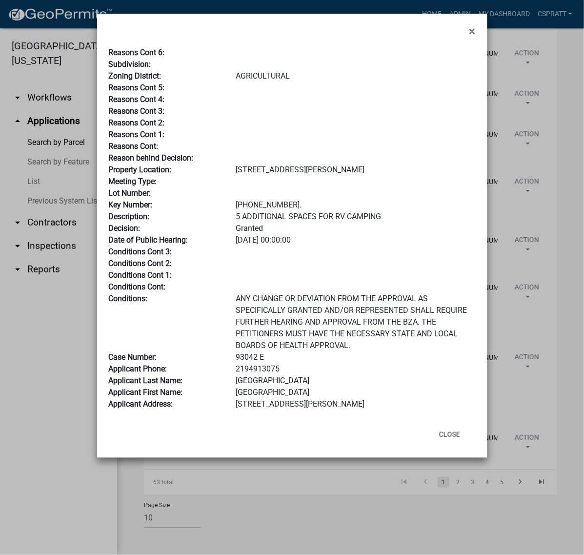
scroll to position [38, 0]
click at [440, 443] on button "Close" at bounding box center [449, 435] width 37 height 18
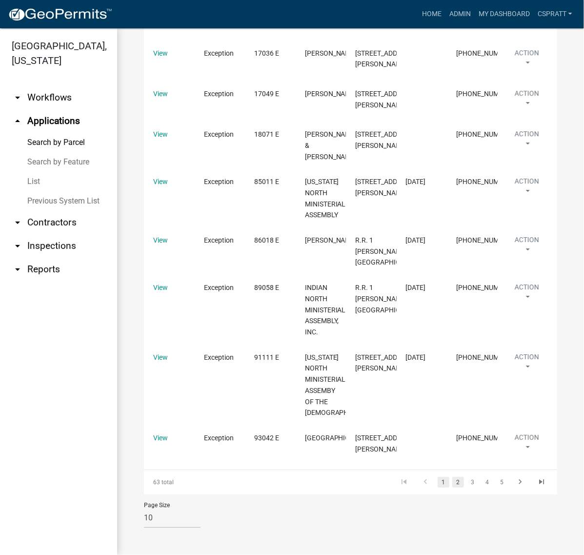
click at [452, 477] on link "2" at bounding box center [458, 482] width 12 height 11
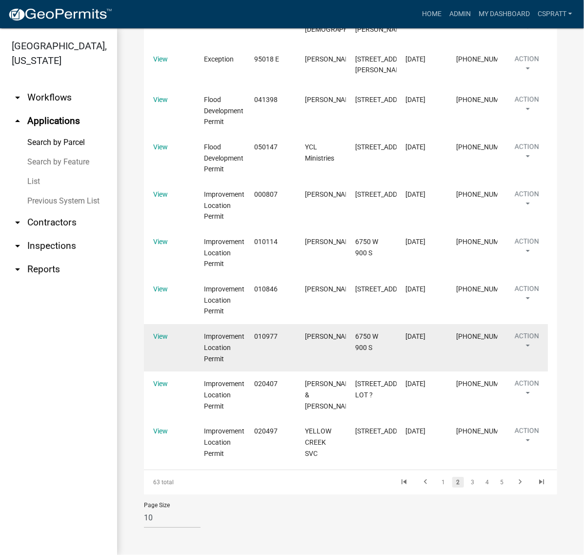
scroll to position [1261, 0]
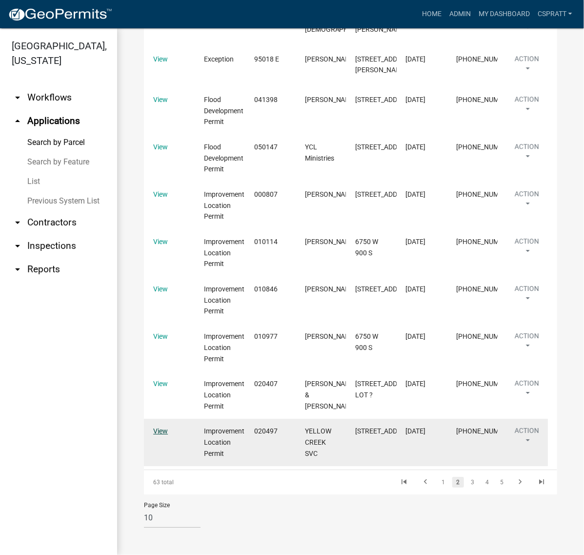
click at [162, 427] on link "View" at bounding box center [160, 431] width 15 height 8
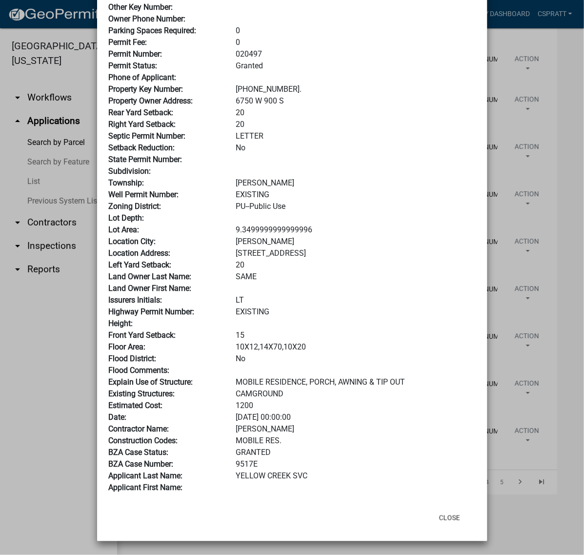
scroll to position [214, 0]
click at [440, 509] on button "Close" at bounding box center [449, 518] width 37 height 18
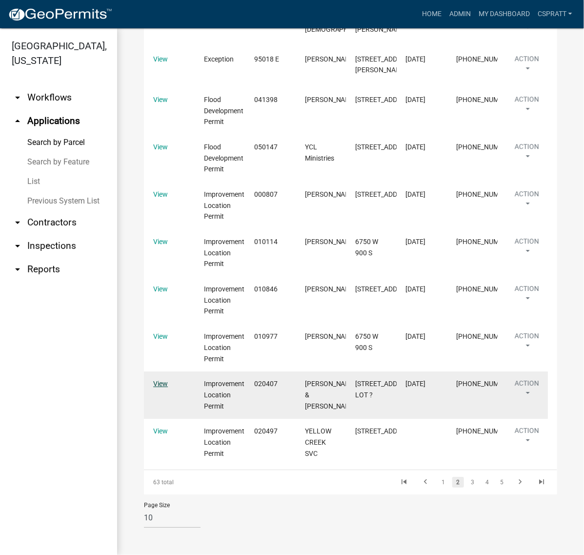
click at [165, 380] on link "View" at bounding box center [160, 384] width 15 height 8
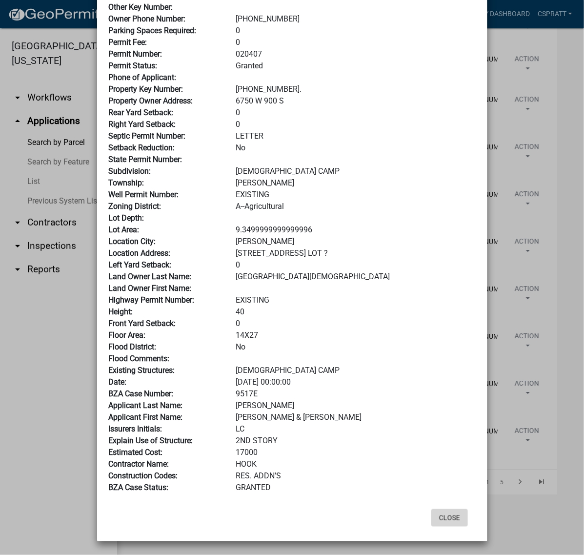
click at [438, 510] on button "Close" at bounding box center [449, 518] width 37 height 18
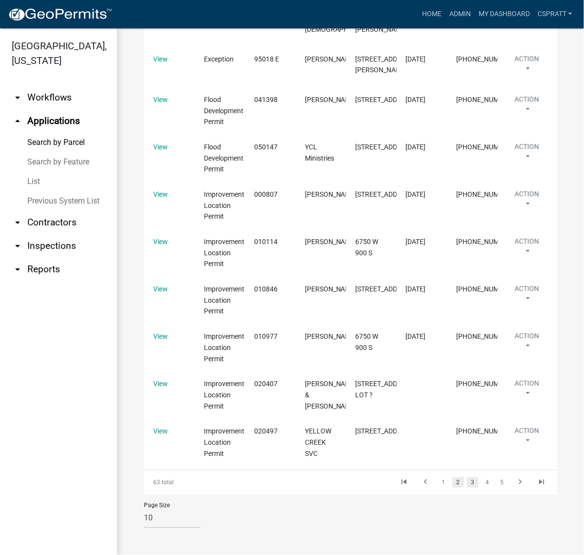
click at [467, 477] on link "3" at bounding box center [473, 482] width 12 height 11
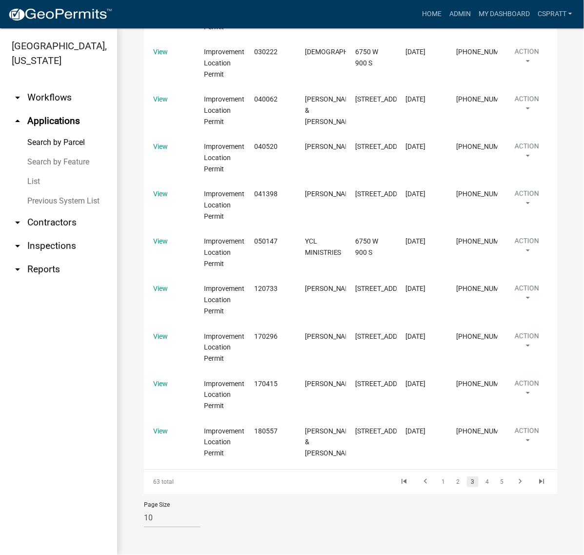
scroll to position [1217, 0]
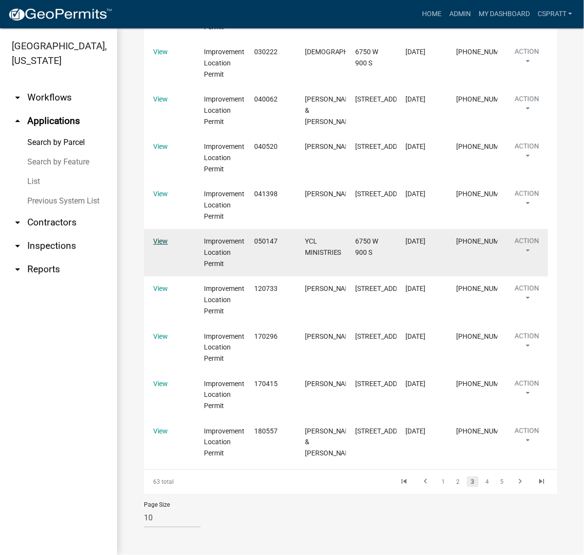
click at [168, 237] on link "View" at bounding box center [160, 241] width 15 height 8
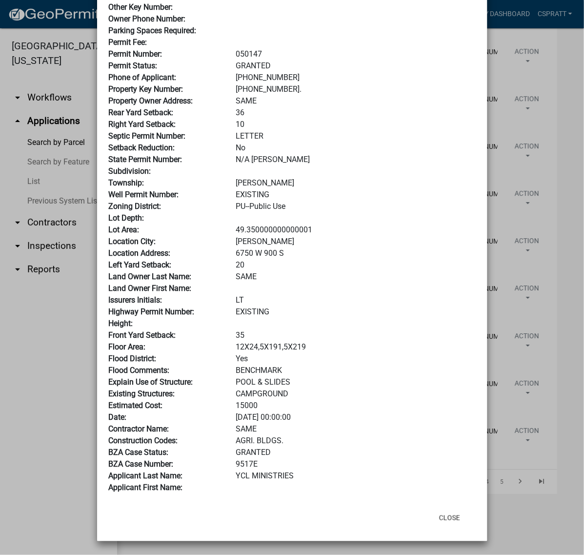
scroll to position [183, 0]
click at [442, 527] on button "Close" at bounding box center [449, 518] width 37 height 18
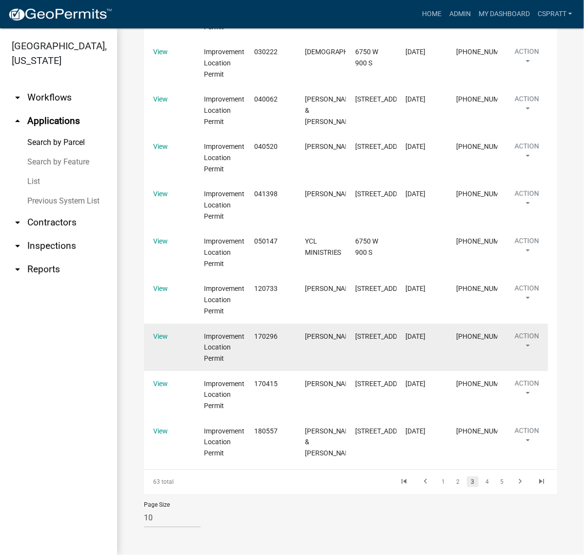
scroll to position [1217, 0]
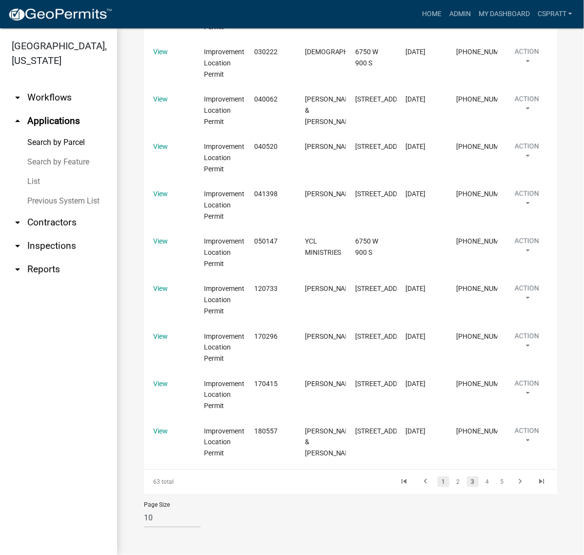
click at [438, 476] on link "1" at bounding box center [444, 481] width 12 height 11
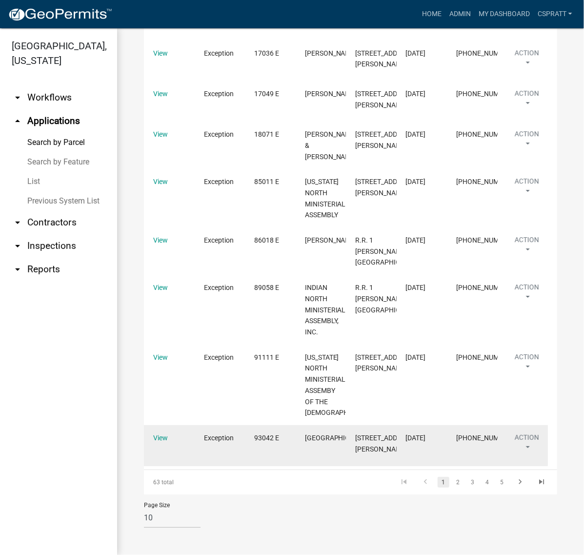
scroll to position [1300, 0]
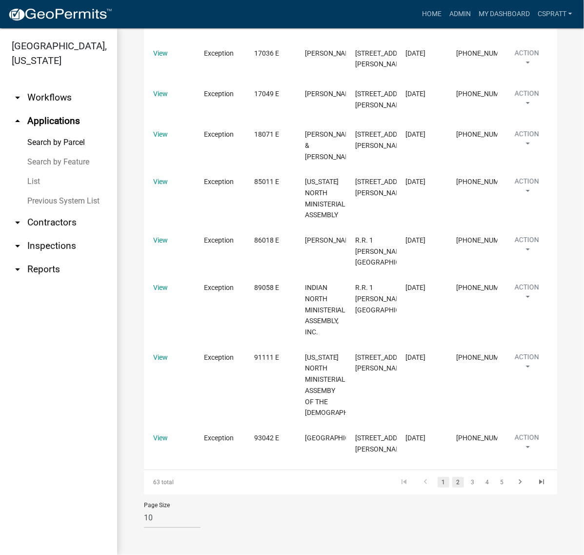
click at [452, 487] on link "2" at bounding box center [458, 482] width 12 height 11
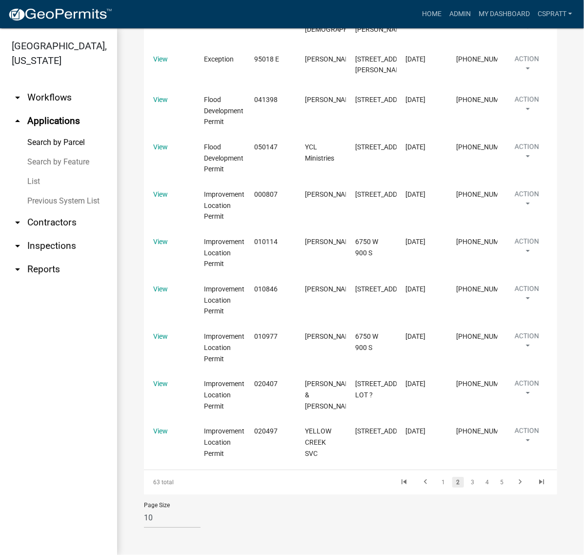
scroll to position [956, 0]
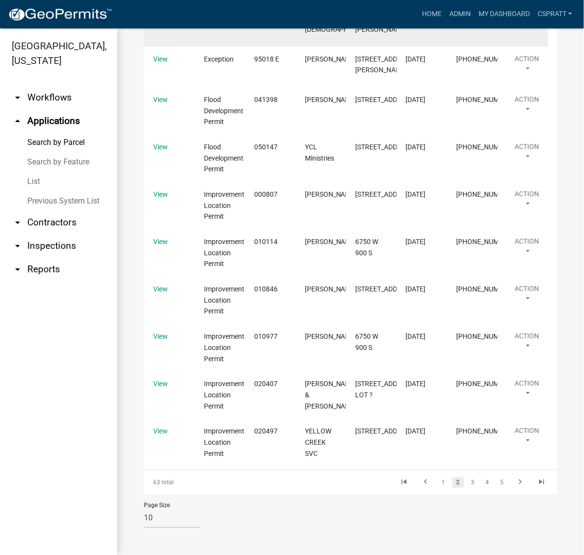
click at [163, 22] on link "View" at bounding box center [160, 18] width 15 height 8
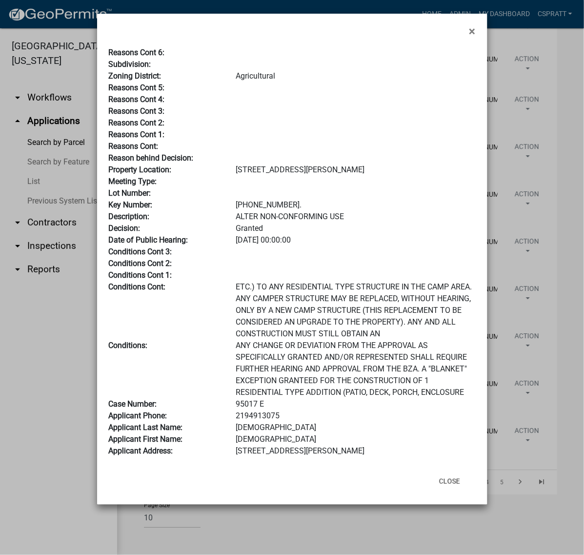
scroll to position [111, 0]
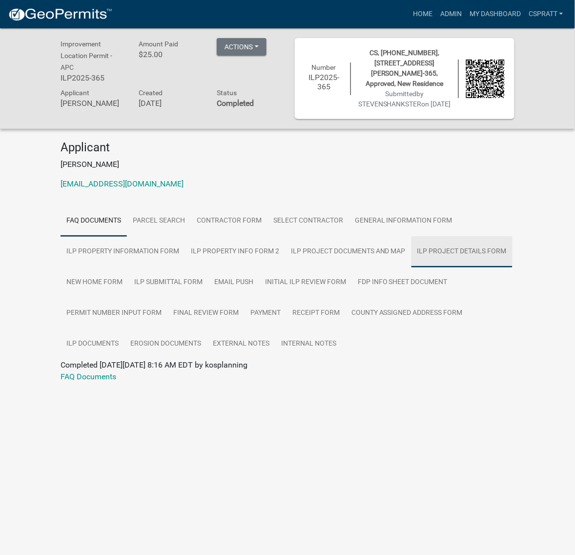
click at [411, 267] on link "ILP Project Details Form" at bounding box center [461, 251] width 101 height 31
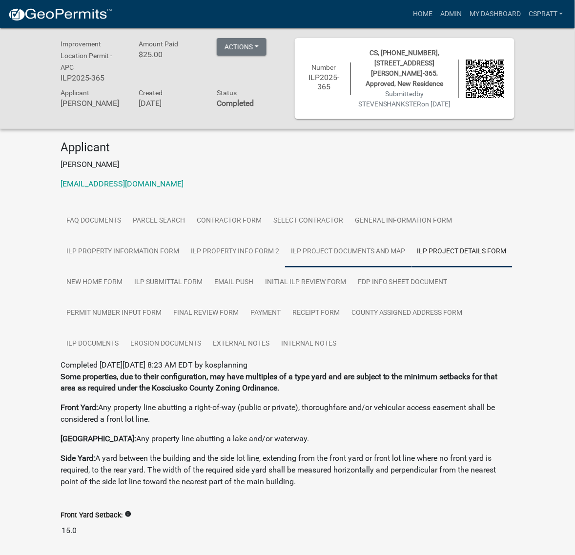
click at [285, 267] on link "ILP Project Documents and Map" at bounding box center [348, 251] width 126 height 31
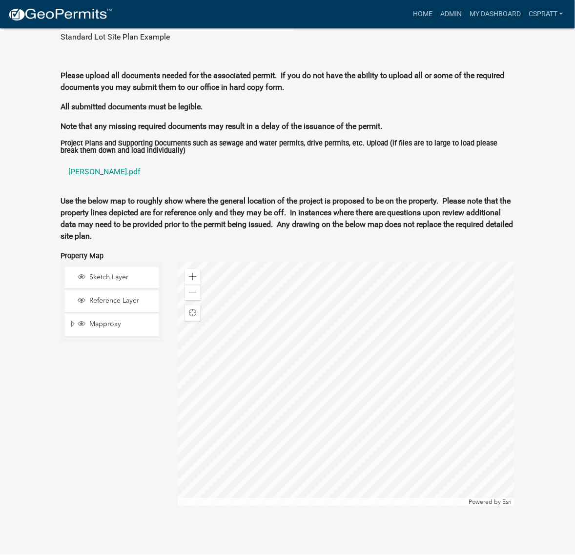
scroll to position [1330, 0]
click at [90, 184] on link "[PERSON_NAME].pdf" at bounding box center [288, 172] width 454 height 23
